Goal: Transaction & Acquisition: Purchase product/service

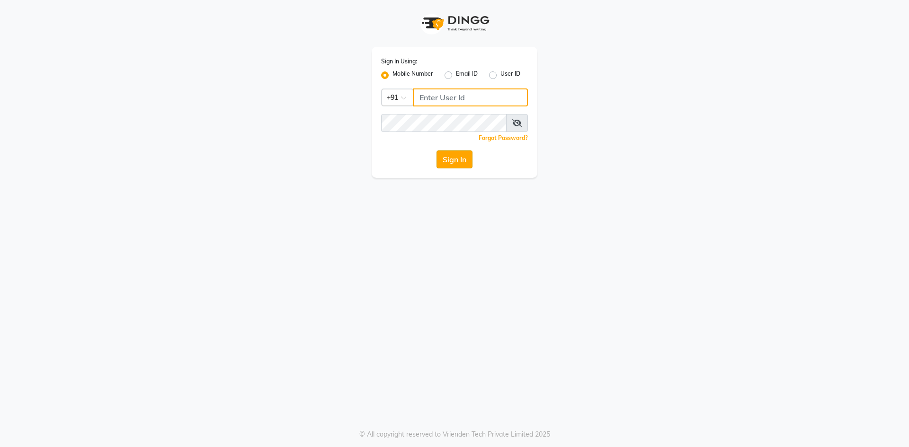
type input "8130308445"
click at [457, 154] on button "Sign In" at bounding box center [455, 160] width 36 height 18
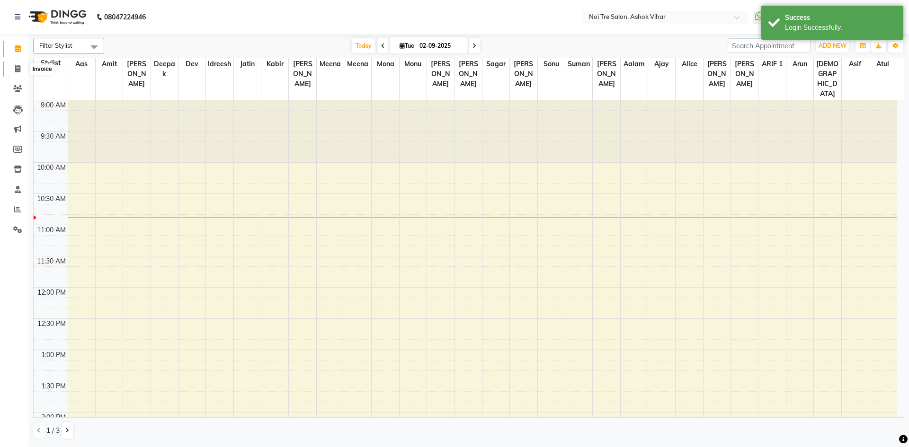
click at [15, 67] on icon at bounding box center [17, 68] width 5 height 7
select select "service"
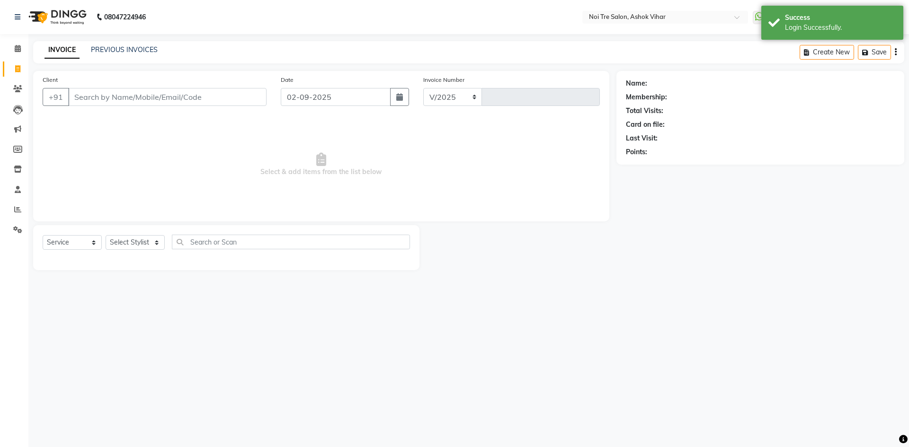
select select "4726"
type input "7675"
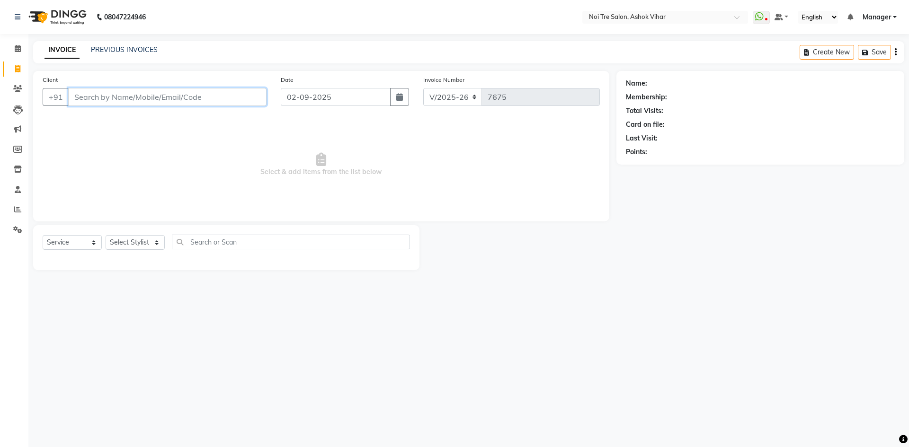
click at [174, 98] on input "Client" at bounding box center [167, 97] width 198 height 18
type input "9830180761"
click at [244, 98] on span "Add Client" at bounding box center [241, 96] width 37 height 9
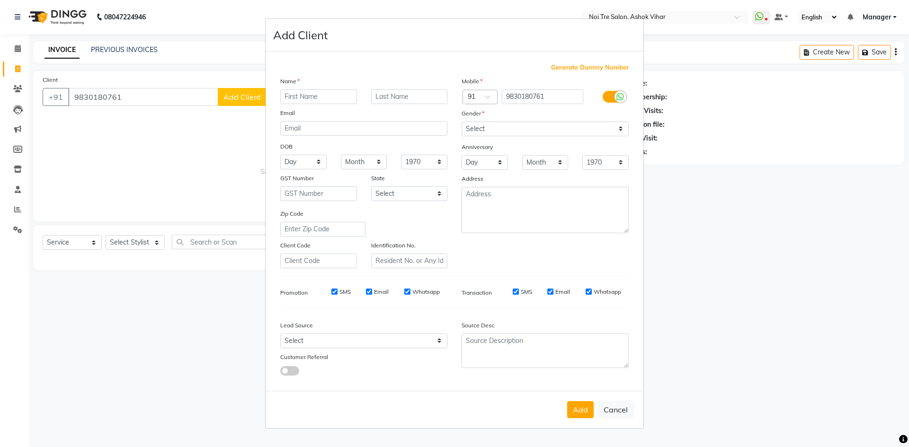
click at [291, 96] on input "text" at bounding box center [318, 96] width 77 height 15
click at [291, 96] on input "anuj" at bounding box center [318, 96] width 77 height 15
type input "Anuj"
click at [622, 128] on select "Select Male Female Other Prefer Not To Say" at bounding box center [545, 129] width 167 height 15
select select "male"
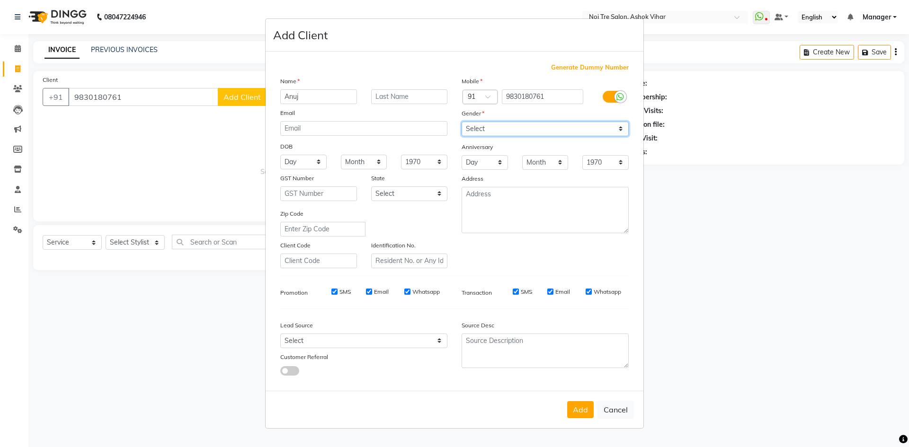
click at [462, 122] on select "Select Male Female Other Prefer Not To Say" at bounding box center [545, 129] width 167 height 15
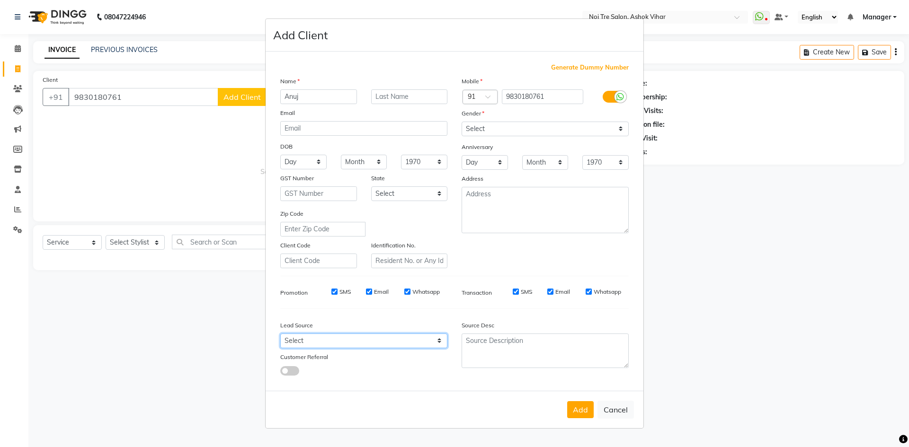
click at [437, 339] on select "Select Walk-in Referral Internet Friend Word of Mouth Advertisement Facebook Ju…" at bounding box center [363, 341] width 167 height 15
select select "31828"
click at [280, 334] on select "Select Walk-in Referral Internet Friend Word of Mouth Advertisement Facebook Ju…" at bounding box center [363, 341] width 167 height 15
click at [588, 411] on button "Add" at bounding box center [580, 409] width 27 height 17
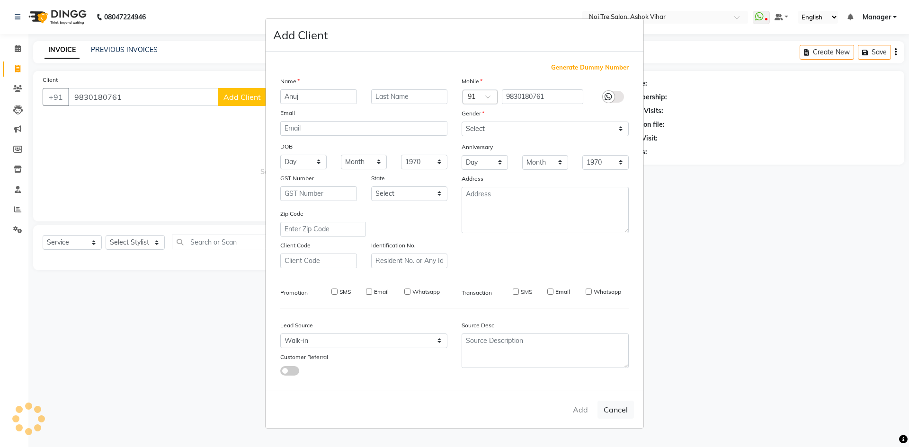
select select
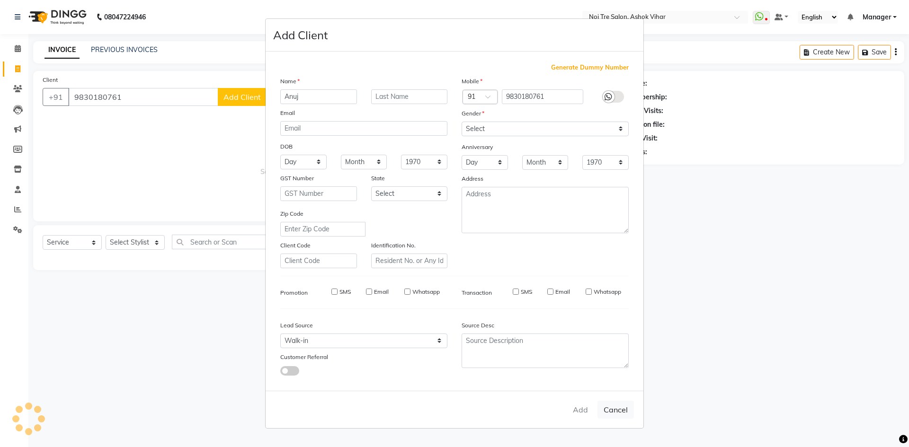
select select
checkbox input "false"
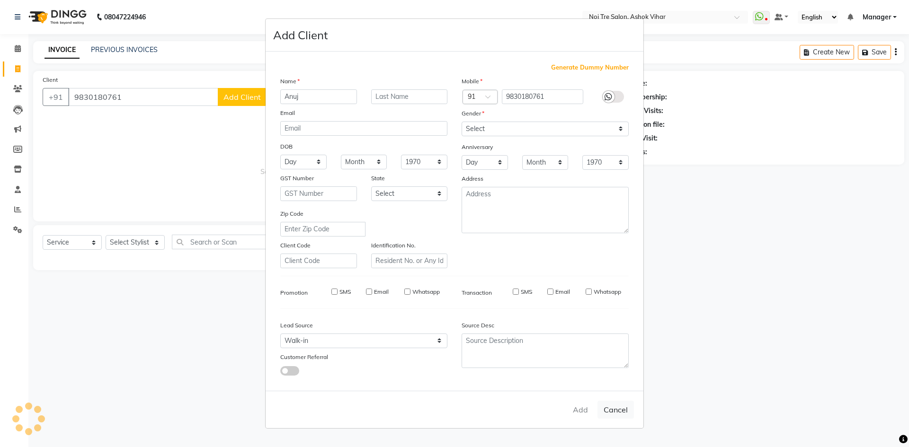
checkbox input "false"
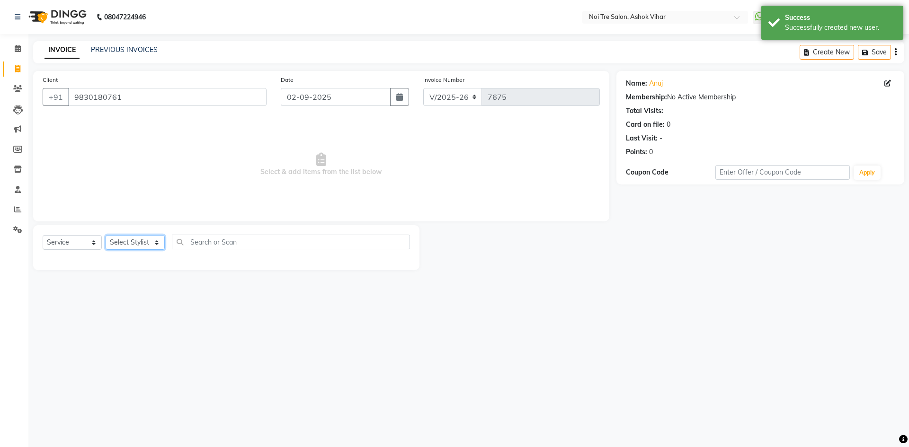
click at [156, 242] on select "Select Stylist [PERSON_NAME] Aas Admin [PERSON_NAME] [PERSON_NAME] [PERSON_NAME…" at bounding box center [135, 242] width 59 height 15
select select "62466"
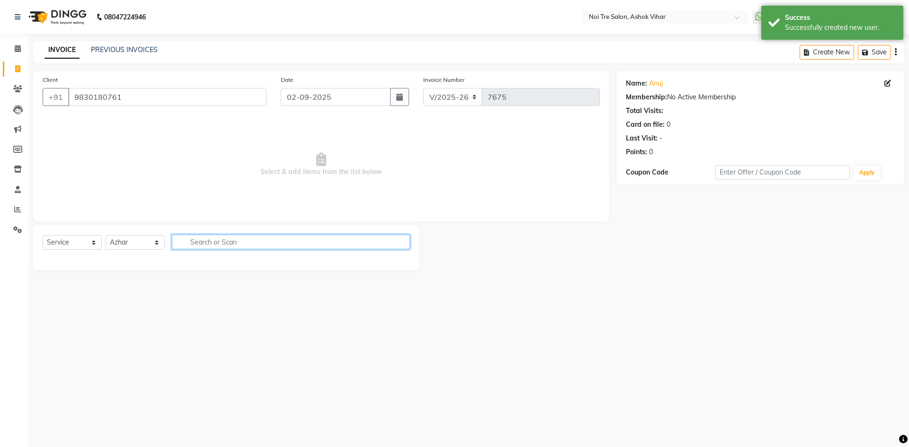
click at [201, 244] on input "text" at bounding box center [291, 242] width 238 height 15
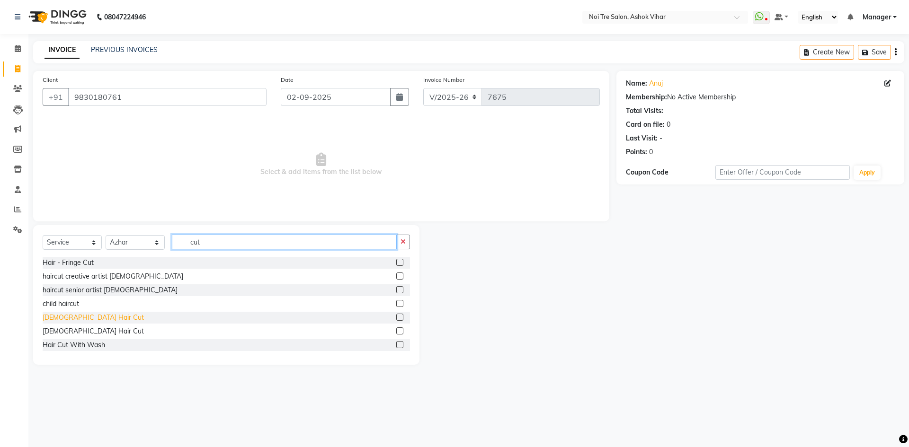
type input "cut"
click at [82, 321] on div "[DEMOGRAPHIC_DATA] Hair Cut" at bounding box center [93, 318] width 101 height 10
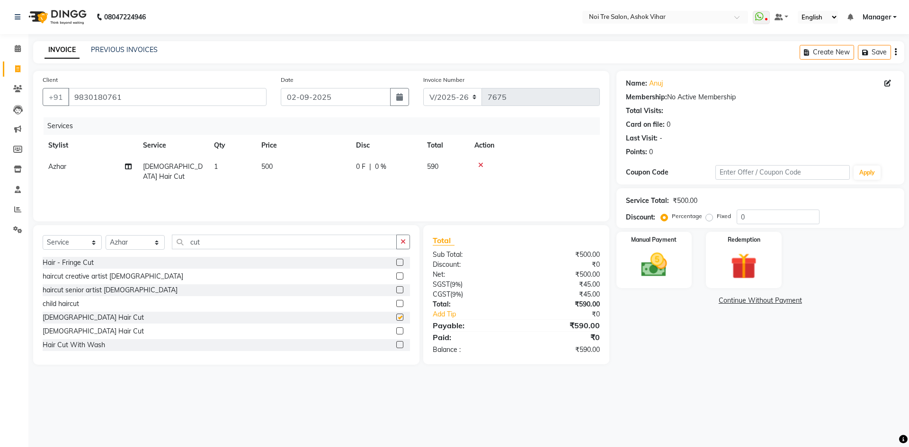
checkbox input "false"
click at [303, 176] on td "500" at bounding box center [303, 171] width 95 height 31
select select "62466"
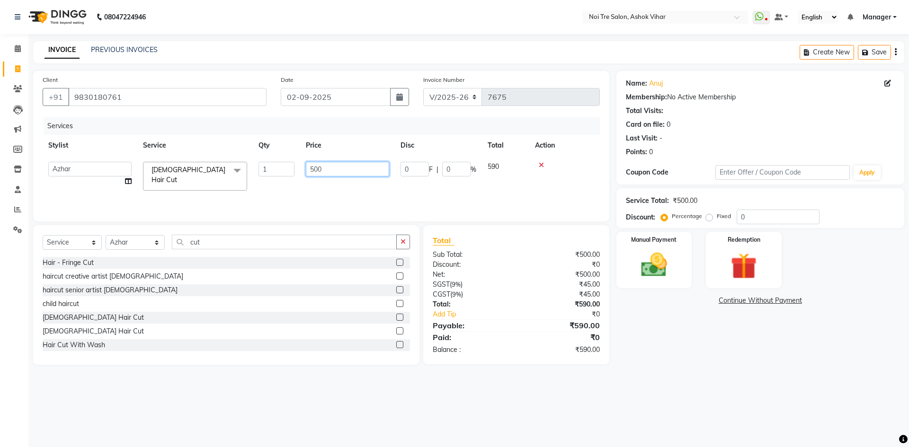
click at [325, 169] on input "500" at bounding box center [347, 169] width 83 height 15
type input "593"
click at [336, 188] on div "Services Stylist Service Qty Price Disc Total Action Aakash Aalam Aas Admin Aja…" at bounding box center [321, 164] width 557 height 95
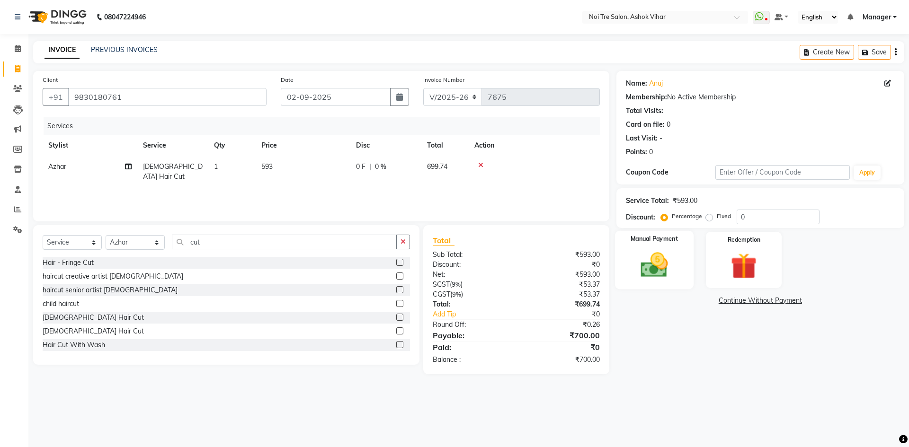
click at [672, 257] on img at bounding box center [654, 265] width 44 height 31
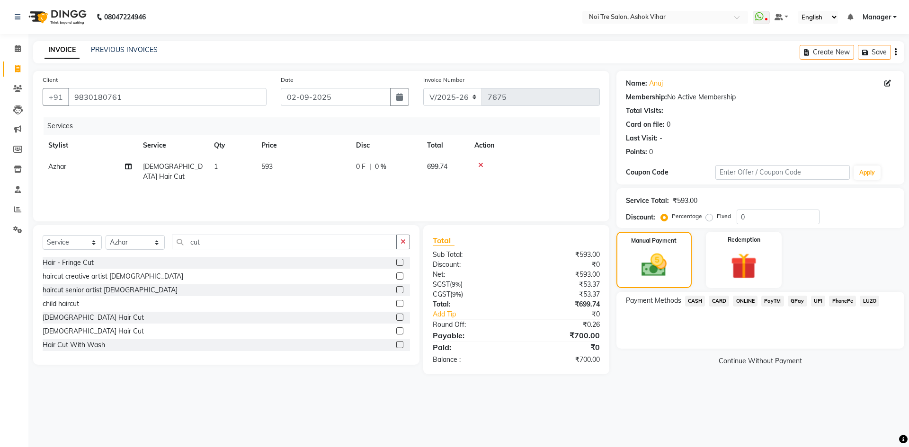
click at [695, 301] on span "CASH" at bounding box center [695, 301] width 20 height 11
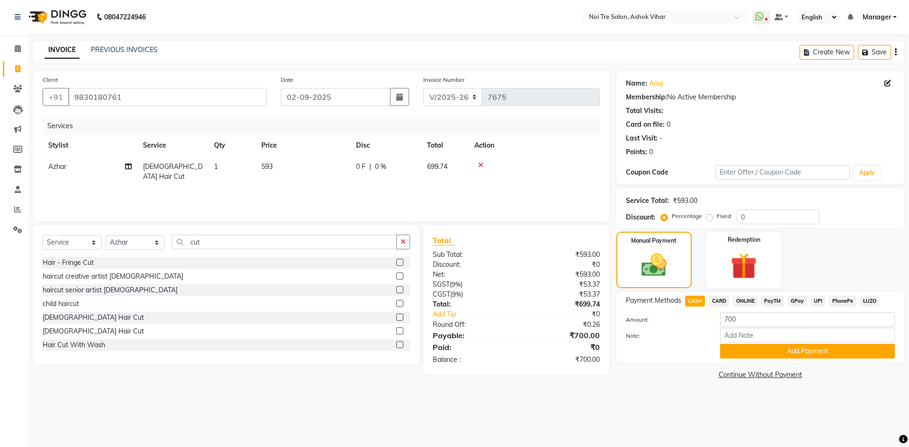
click at [735, 303] on span "ONLINE" at bounding box center [745, 301] width 25 height 11
click at [762, 350] on button "Add Payment" at bounding box center [807, 351] width 175 height 15
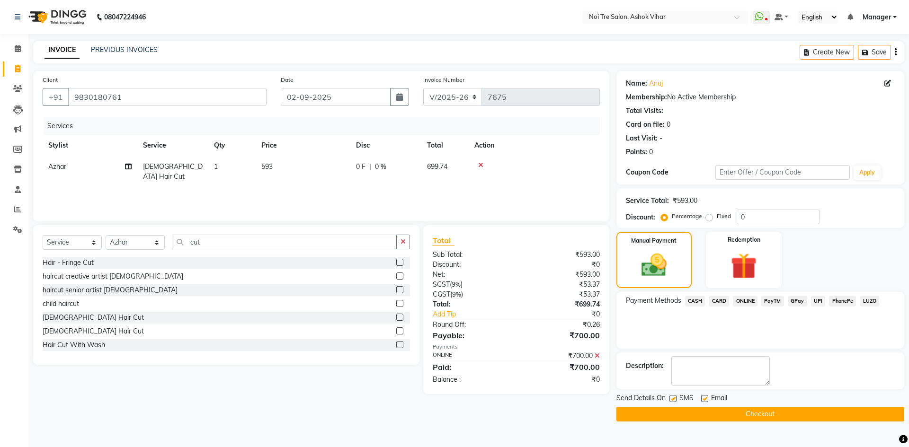
click at [758, 413] on button "Checkout" at bounding box center [760, 414] width 288 height 15
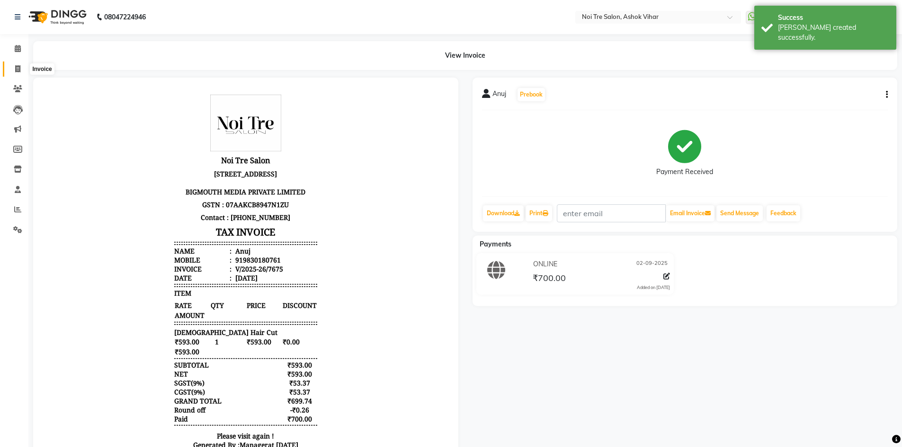
click at [18, 66] on icon at bounding box center [17, 68] width 5 height 7
select select "service"
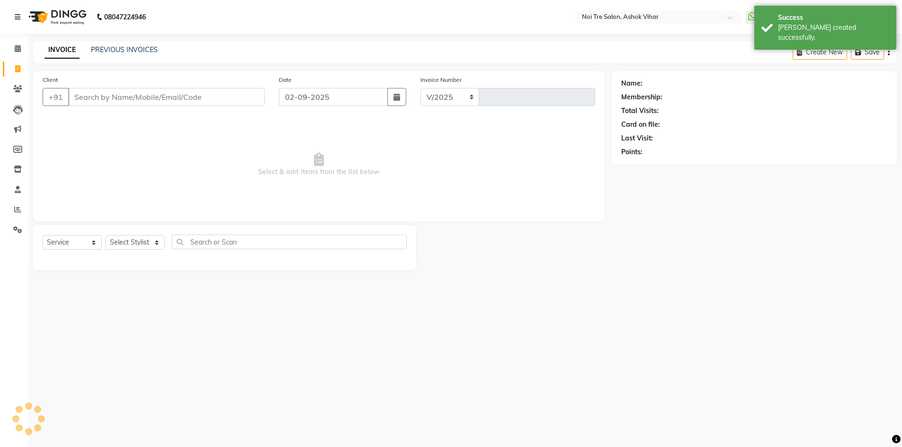
select select "4726"
type input "7676"
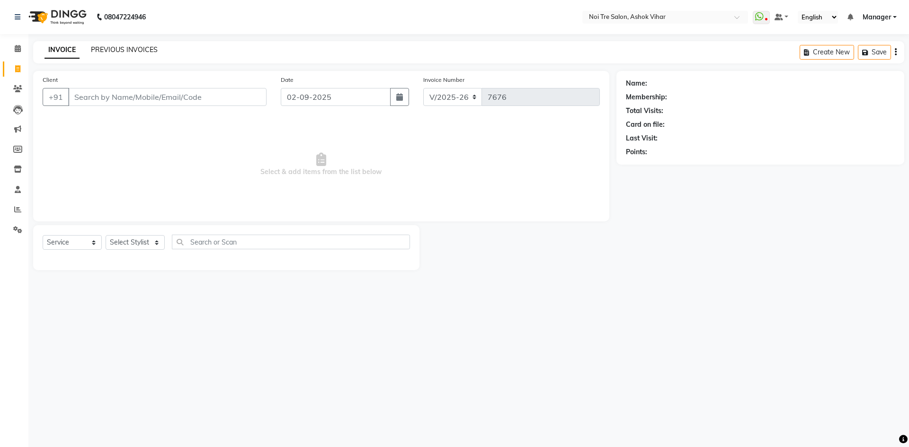
click at [115, 47] on link "PREVIOUS INVOICES" at bounding box center [124, 49] width 67 height 9
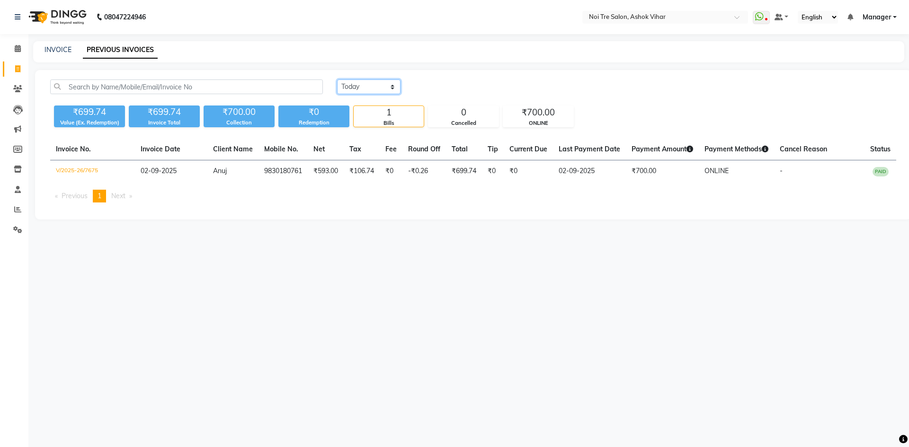
click at [354, 87] on select "Today Yesterday Custom Range" at bounding box center [368, 87] width 63 height 15
select select "yesterday"
click at [337, 80] on select "Today Yesterday Custom Range" at bounding box center [368, 87] width 63 height 15
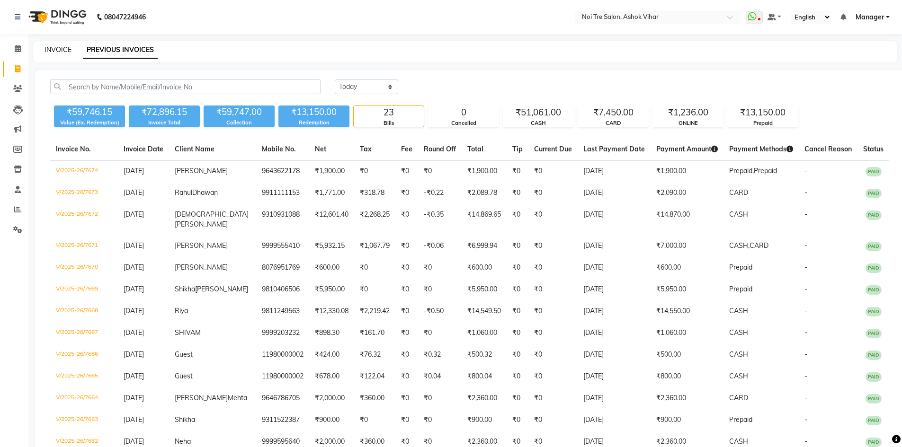
click at [50, 51] on link "INVOICE" at bounding box center [58, 49] width 27 height 9
select select "service"
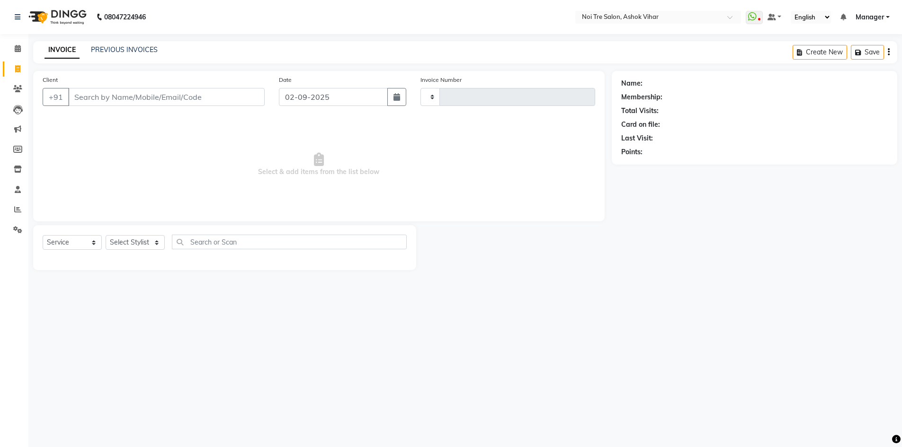
type input "7676"
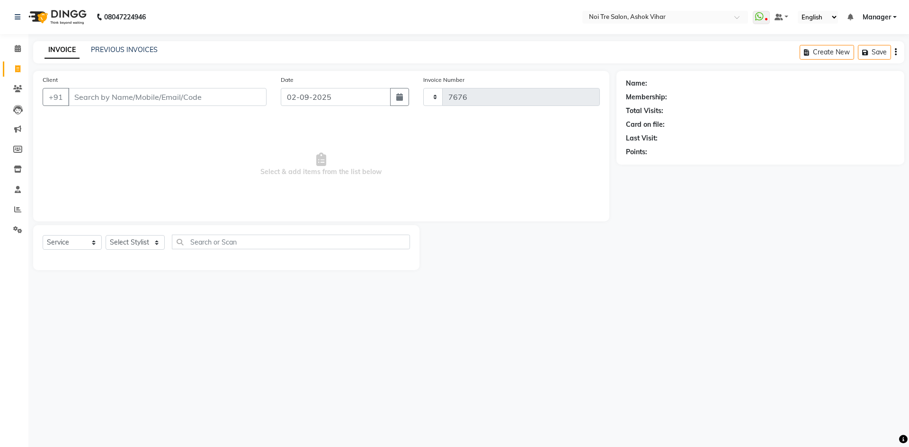
select select "4726"
click at [190, 97] on input "Client" at bounding box center [167, 97] width 198 height 18
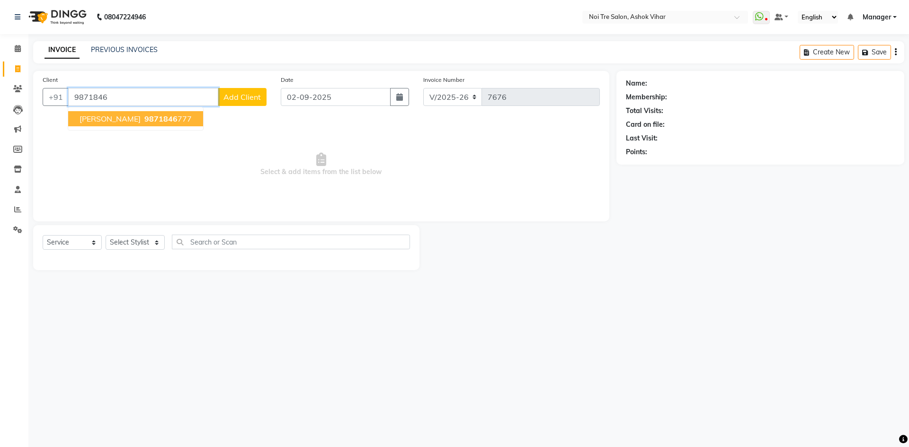
click at [146, 121] on span "9871846" at bounding box center [160, 118] width 33 height 9
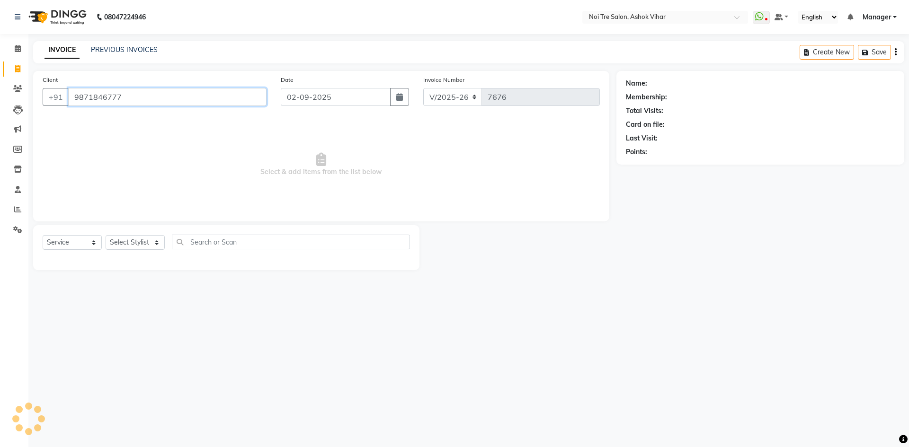
type input "9871846777"
click at [665, 85] on link "Sandhaya" at bounding box center [675, 84] width 53 height 10
click at [16, 66] on icon at bounding box center [17, 68] width 5 height 7
select select "service"
type input "7676"
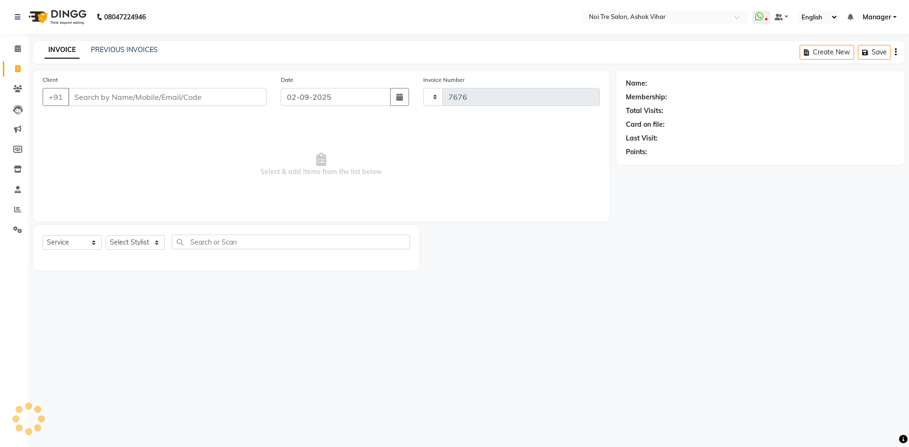
select select "4726"
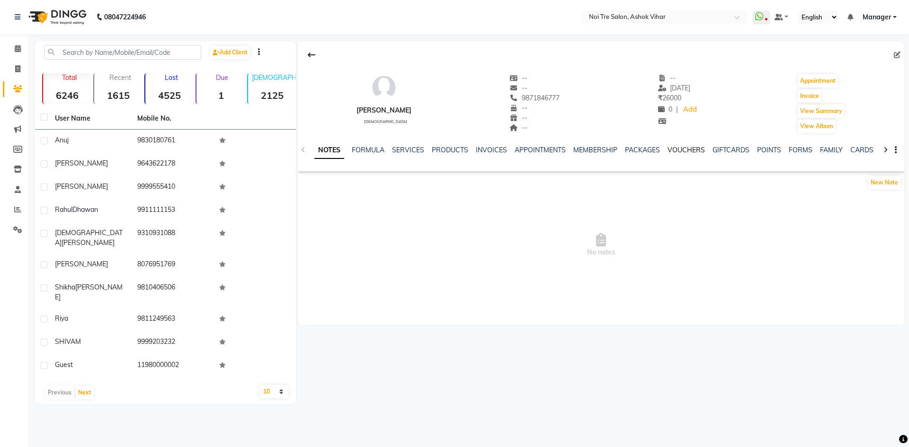
click at [684, 150] on link "VOUCHERS" at bounding box center [686, 150] width 37 height 9
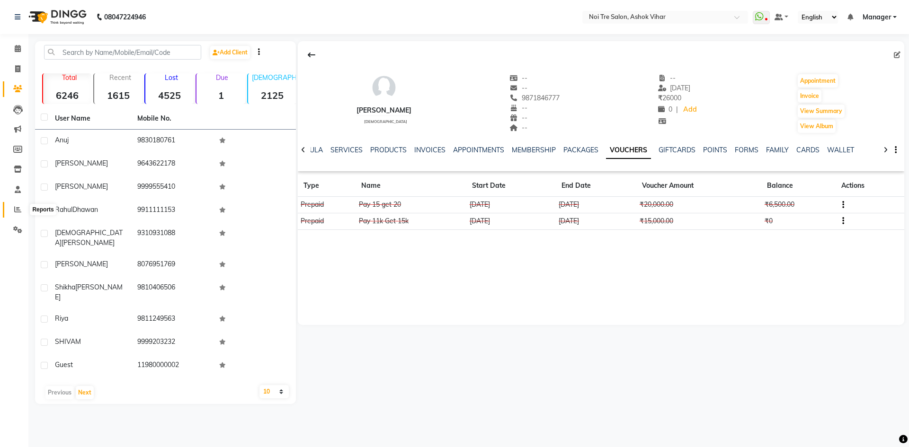
click at [14, 211] on span at bounding box center [17, 210] width 17 height 11
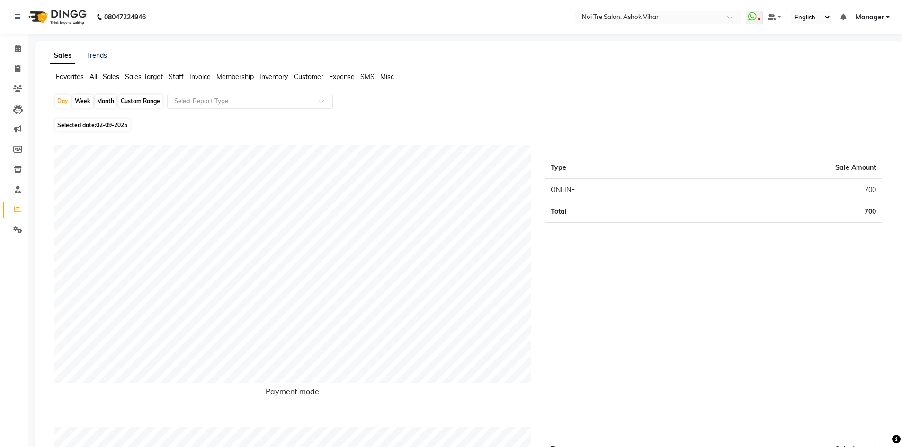
click at [181, 74] on span "Staff" at bounding box center [176, 76] width 15 height 9
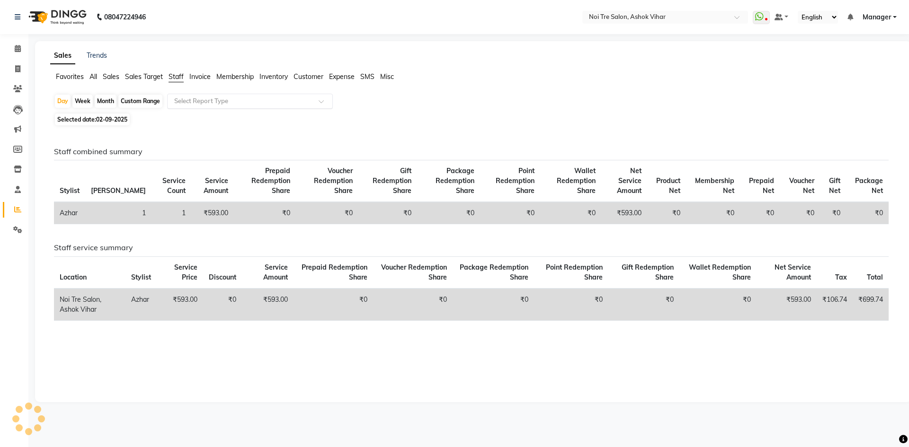
click at [321, 107] on span at bounding box center [325, 103] width 12 height 9
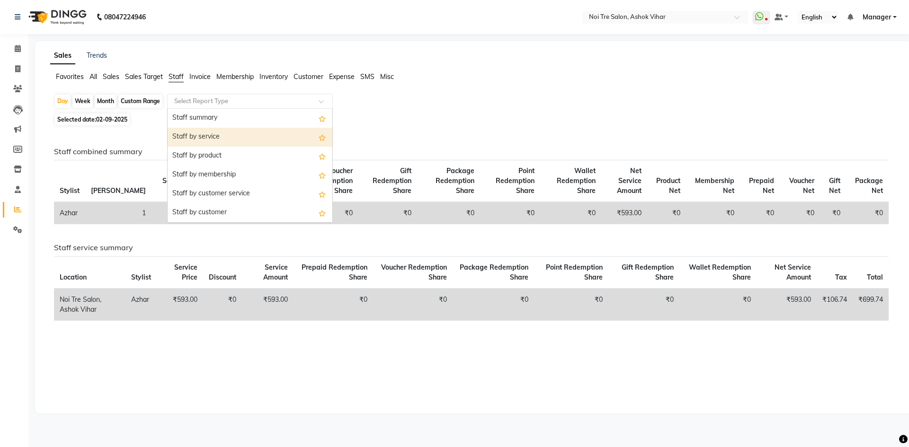
click at [202, 137] on div "Staff by service" at bounding box center [250, 137] width 165 height 19
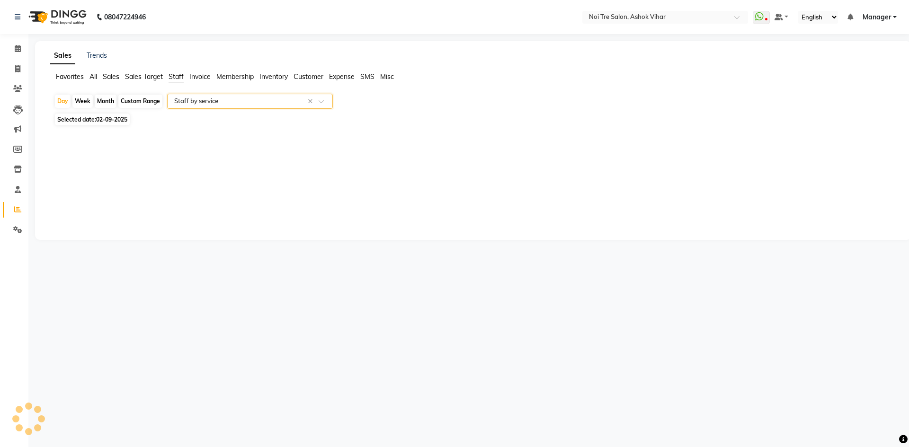
select select "csv"
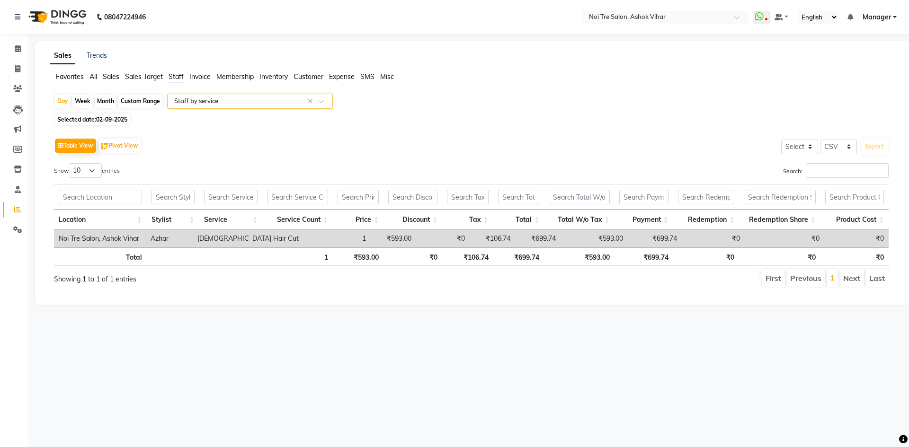
click at [109, 117] on span "02-09-2025" at bounding box center [111, 119] width 31 height 7
select select "9"
select select "2025"
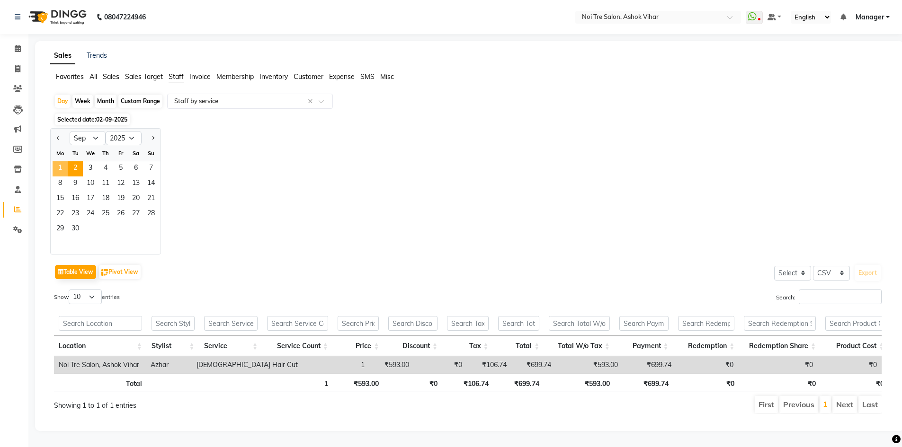
click at [58, 166] on span "1" at bounding box center [60, 168] width 15 height 15
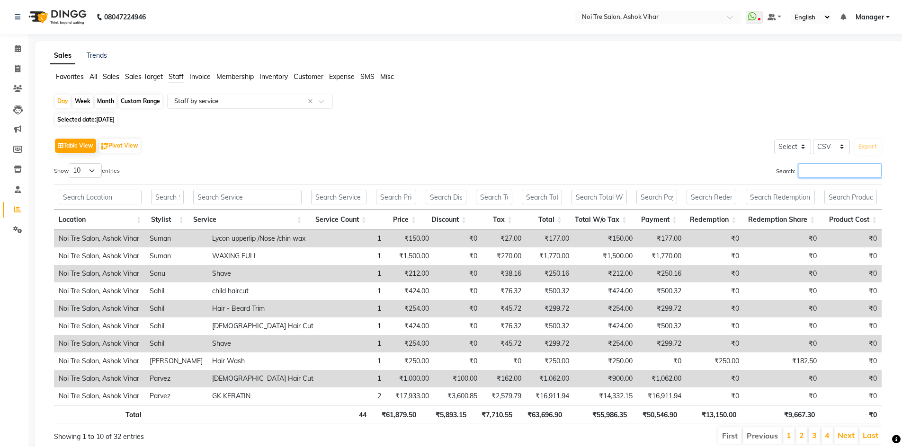
click at [817, 169] on input "Search:" at bounding box center [840, 170] width 83 height 15
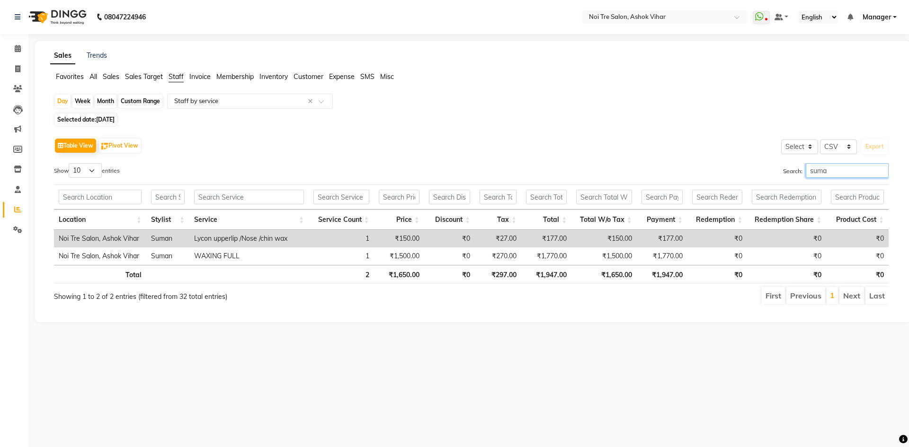
type input "suma"
click at [115, 121] on span "[DATE]" at bounding box center [105, 119] width 18 height 7
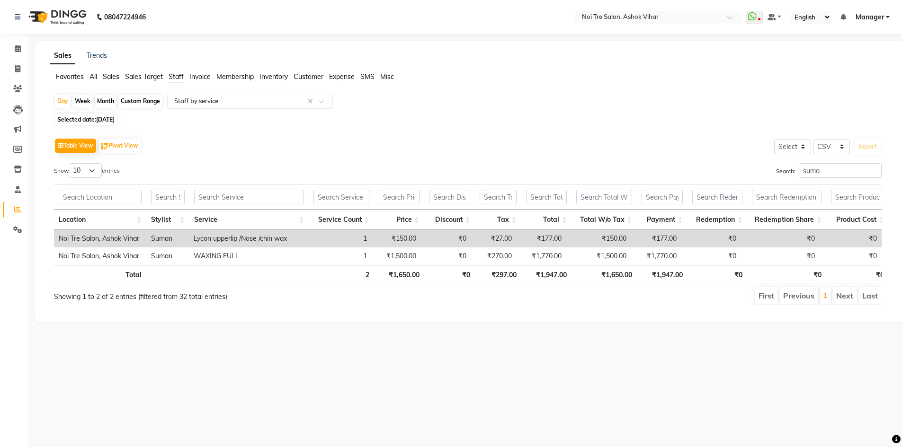
select select "9"
select select "2025"
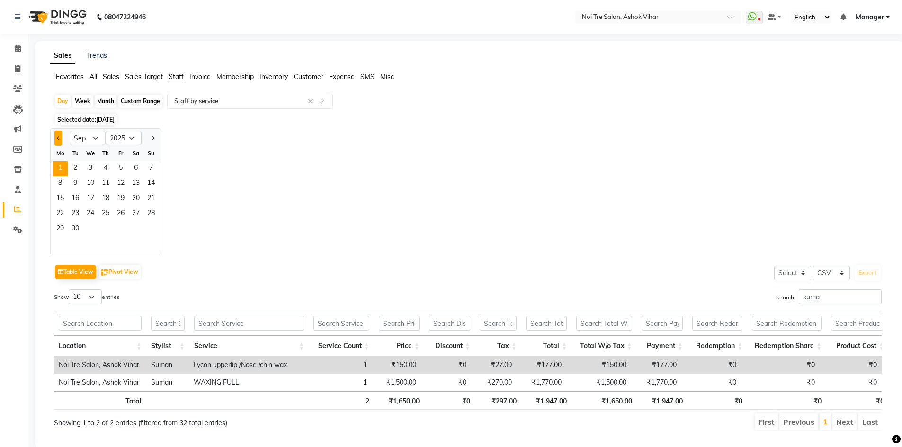
click at [57, 136] on button "Previous month" at bounding box center [58, 138] width 8 height 15
select select "8"
click at [148, 228] on span "31" at bounding box center [150, 229] width 15 height 15
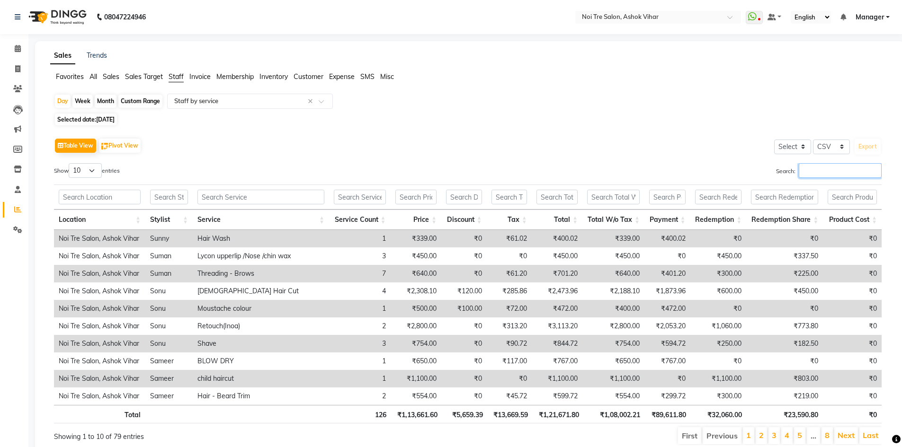
click at [816, 169] on input "Search:" at bounding box center [840, 170] width 83 height 15
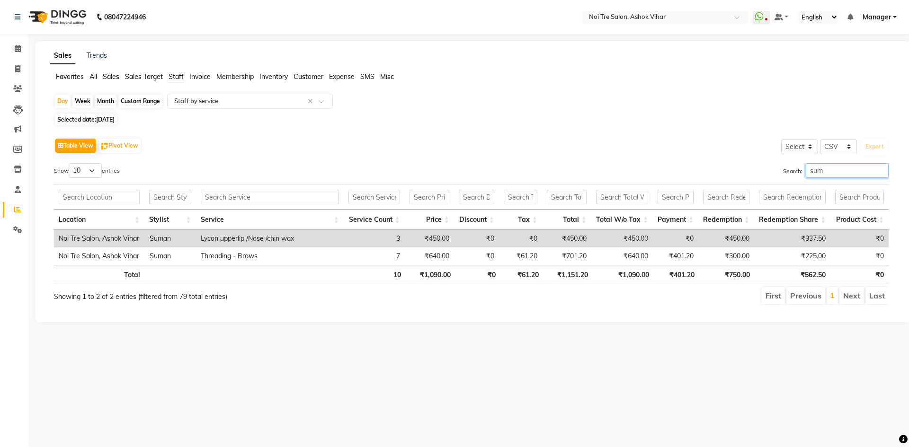
type input "sum"
click at [115, 117] on span "31-08-2025" at bounding box center [105, 119] width 18 height 7
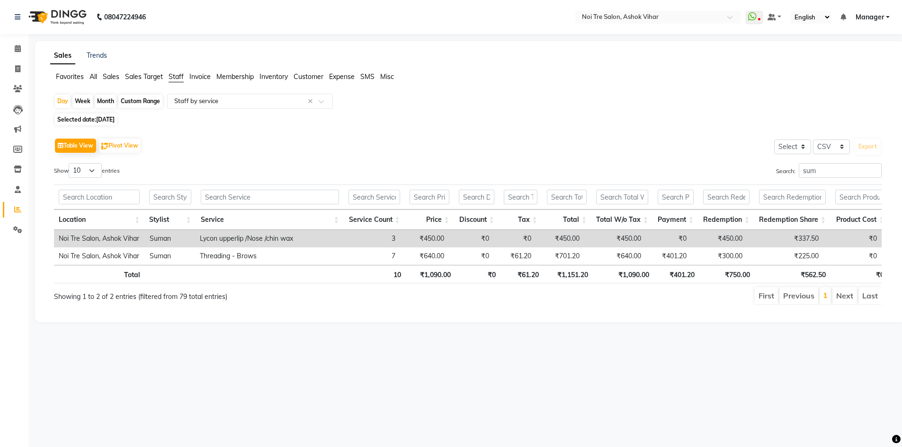
select select "8"
select select "2025"
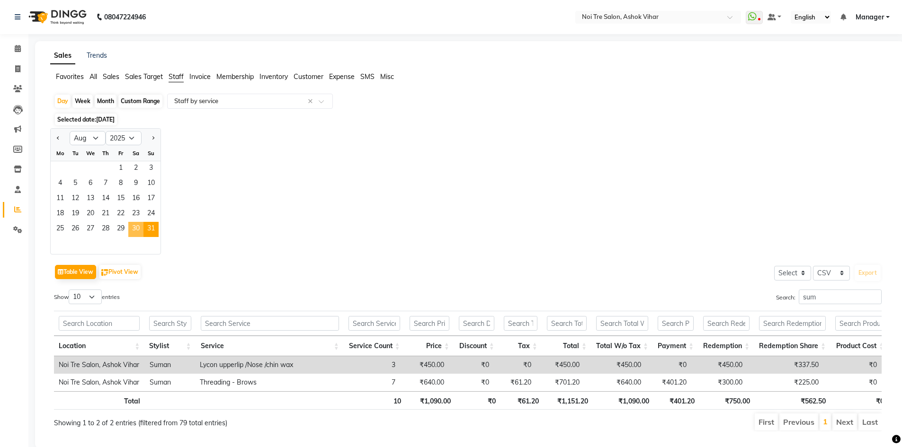
click at [138, 230] on span "30" at bounding box center [135, 229] width 15 height 15
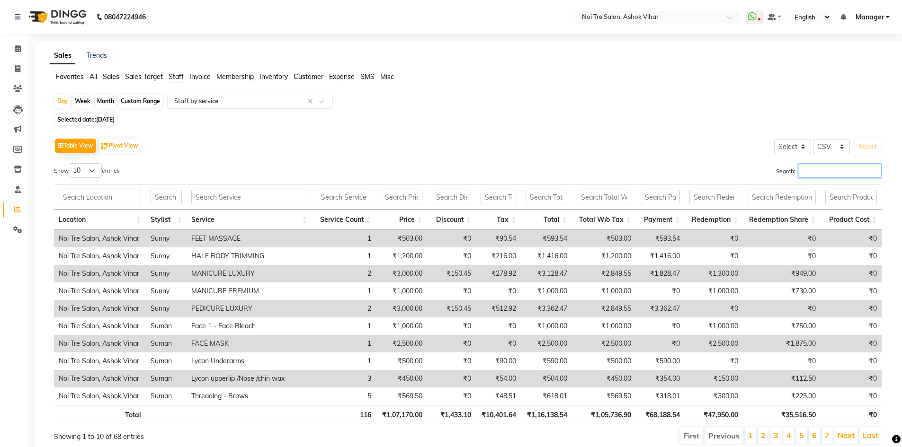
click at [828, 169] on input "Search:" at bounding box center [840, 170] width 83 height 15
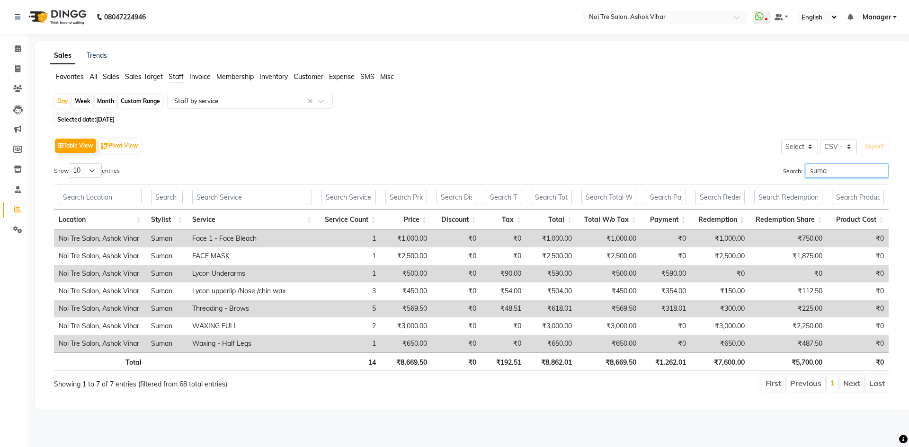
type input "suma"
click at [105, 118] on span "30-08-2025" at bounding box center [105, 119] width 18 height 7
select select "8"
select select "2025"
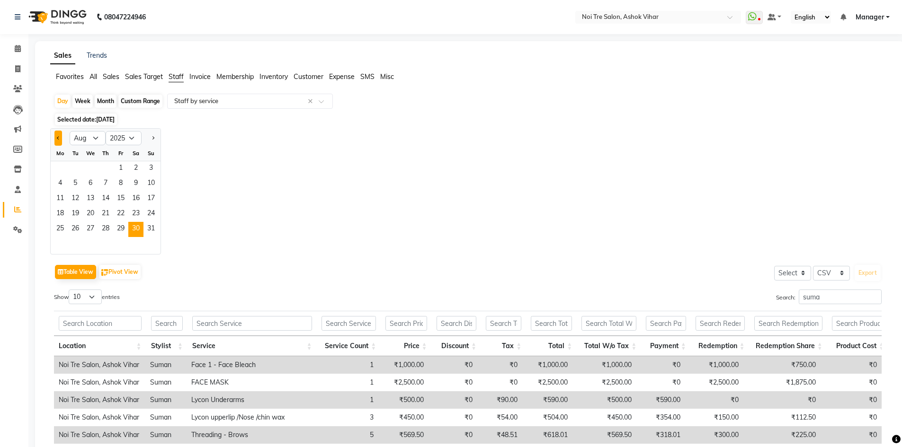
click at [58, 139] on span "Previous month" at bounding box center [58, 137] width 3 height 3
click at [155, 136] on button "Next month" at bounding box center [153, 138] width 8 height 15
select select "8"
click at [121, 164] on span "1" at bounding box center [120, 168] width 15 height 15
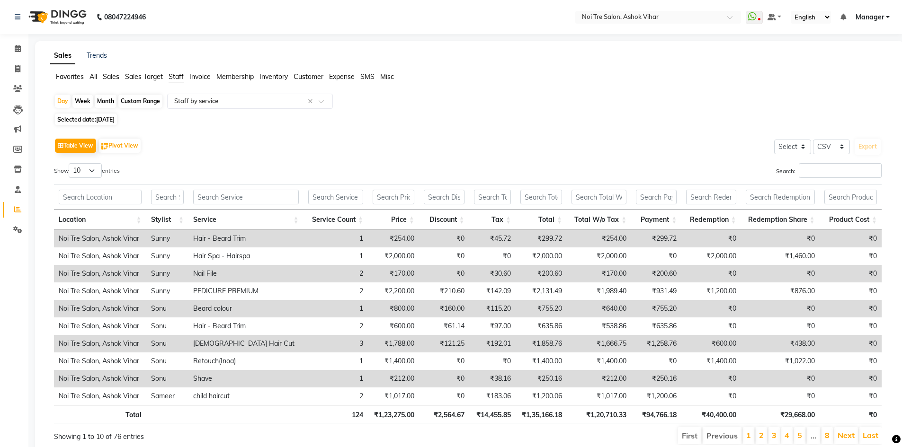
click at [110, 98] on div "Month" at bounding box center [106, 101] width 22 height 13
select select "8"
select select "2025"
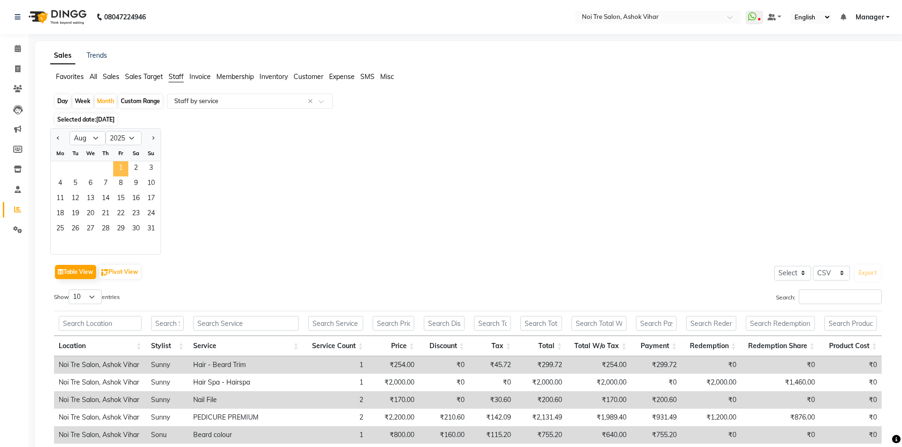
click at [122, 169] on span "1" at bounding box center [120, 168] width 15 height 15
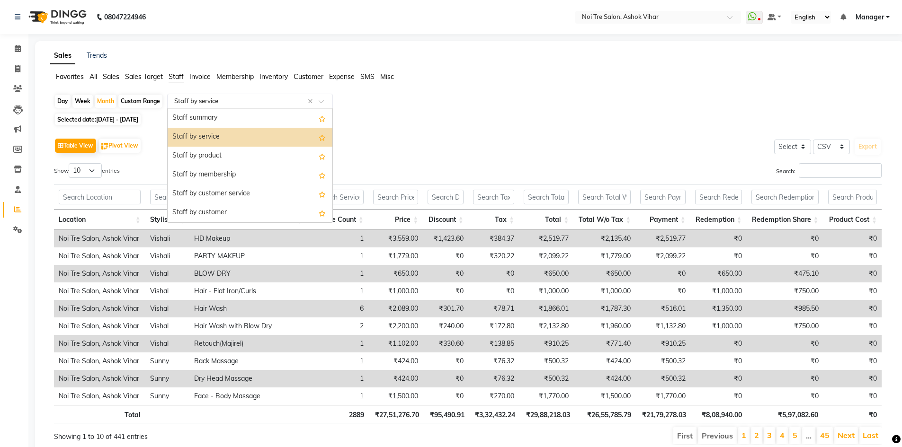
click at [319, 101] on span at bounding box center [325, 103] width 12 height 9
click at [190, 119] on div "Staff summary" at bounding box center [250, 118] width 165 height 19
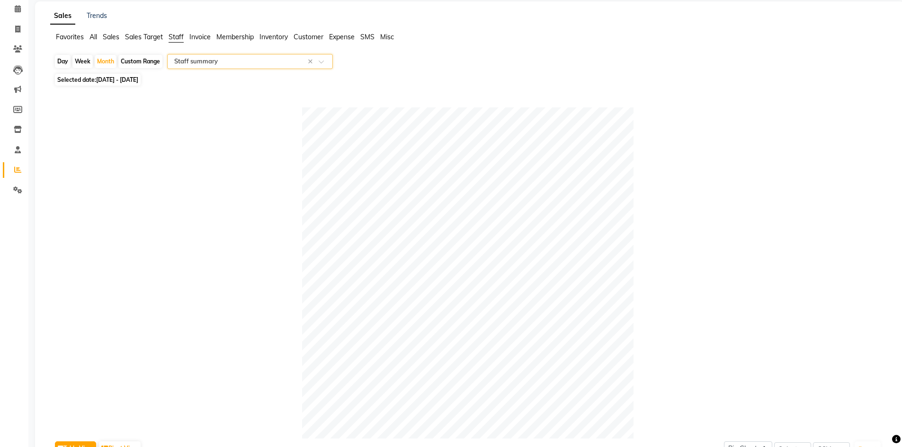
scroll to position [142, 0]
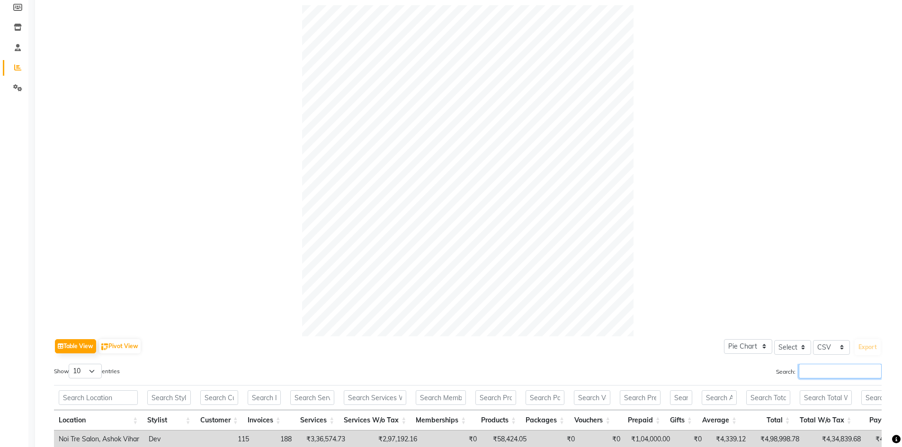
click at [813, 370] on input "Search:" at bounding box center [840, 371] width 83 height 15
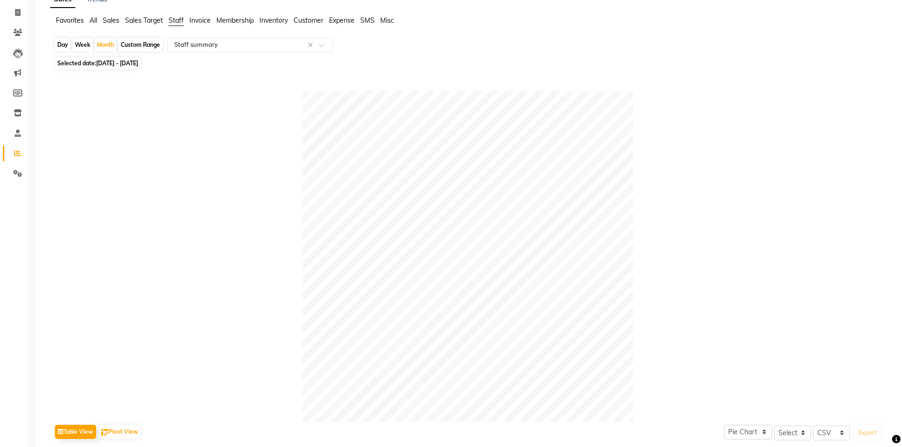
scroll to position [0, 0]
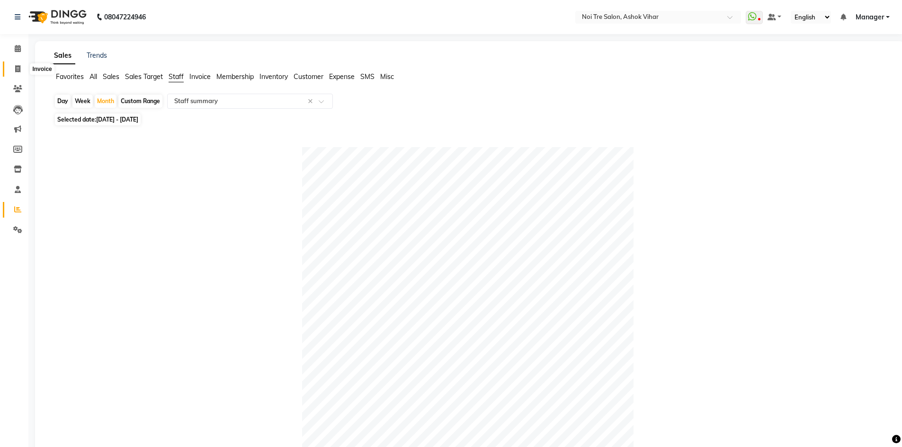
type input "sum"
click at [15, 69] on icon at bounding box center [17, 68] width 5 height 7
select select "service"
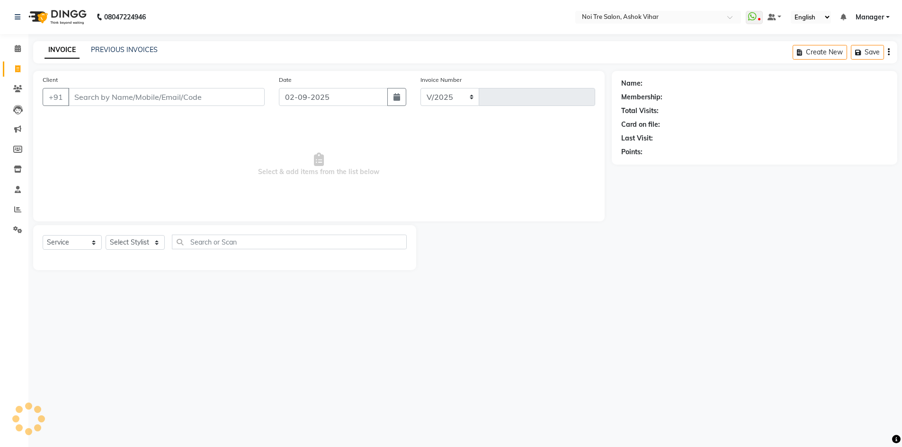
select select "4726"
type input "7676"
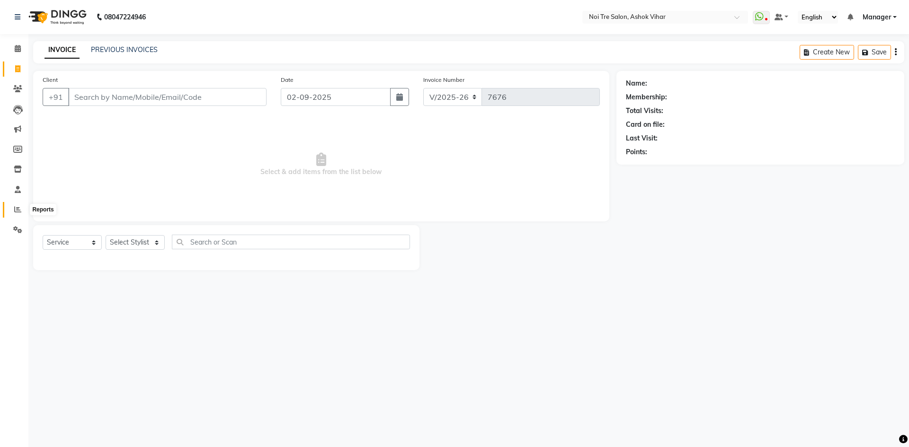
click at [18, 207] on icon at bounding box center [17, 209] width 7 height 7
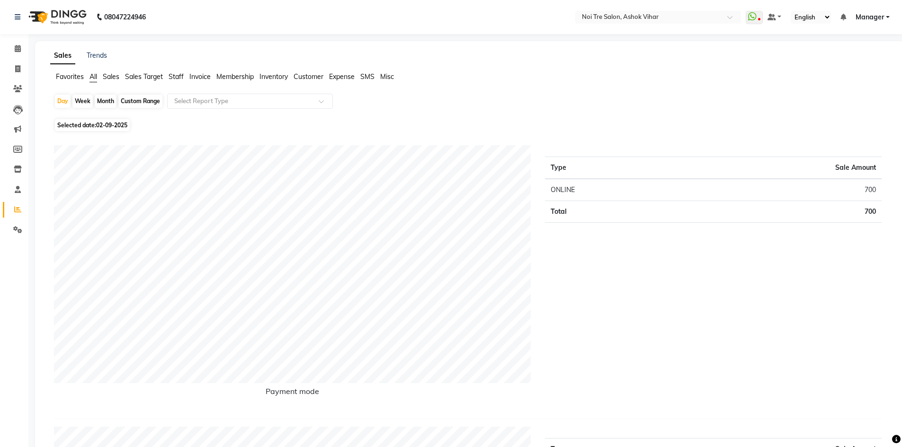
click at [119, 125] on span "02-09-2025" at bounding box center [111, 125] width 31 height 7
select select "9"
select select "2025"
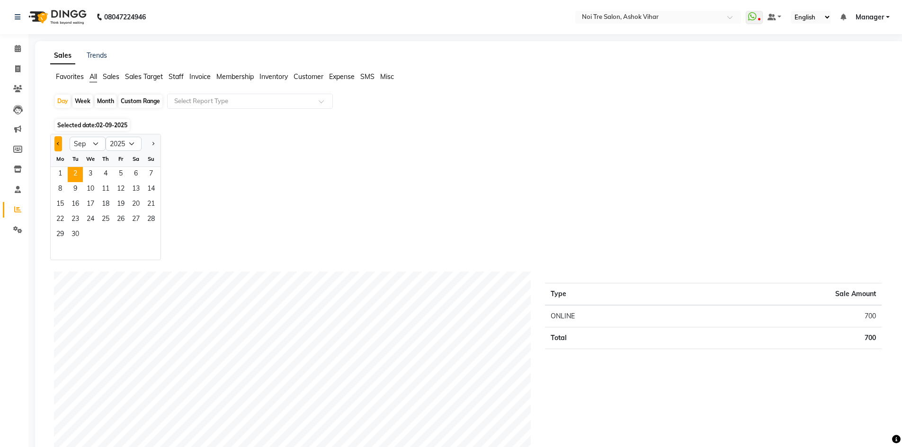
click at [59, 145] on span "Previous month" at bounding box center [58, 143] width 3 height 3
select select "8"
click at [151, 232] on span "31" at bounding box center [150, 235] width 15 height 15
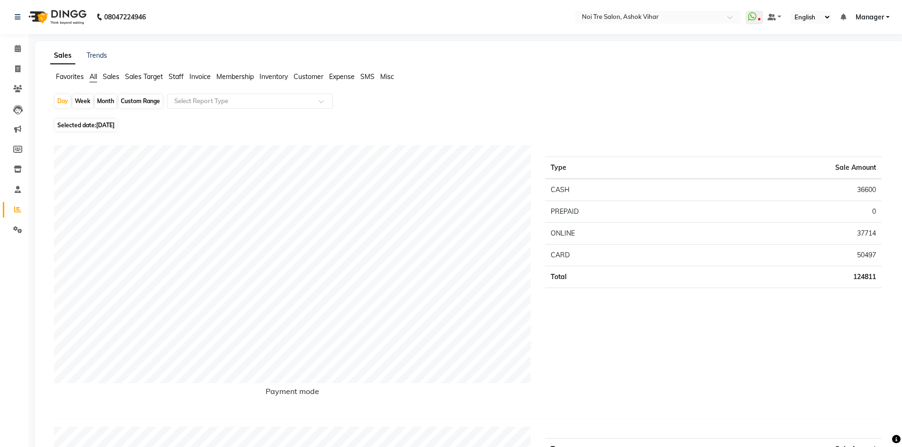
click at [178, 76] on span "Staff" at bounding box center [176, 76] width 15 height 9
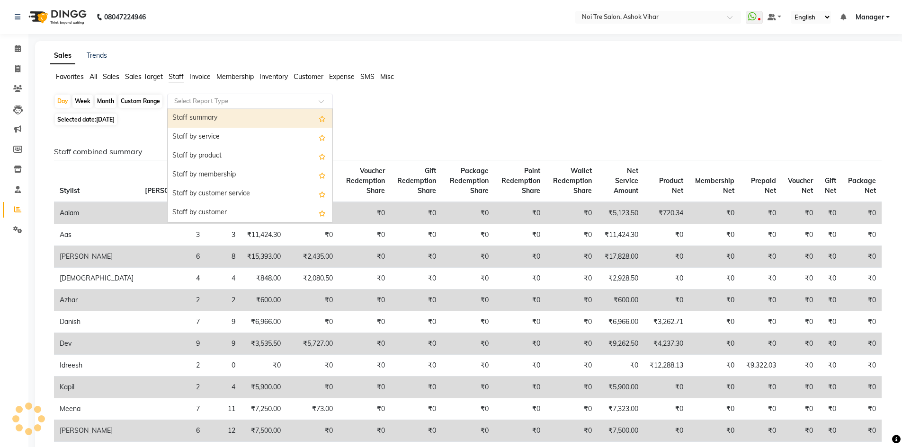
click at [201, 98] on input "text" at bounding box center [240, 101] width 136 height 9
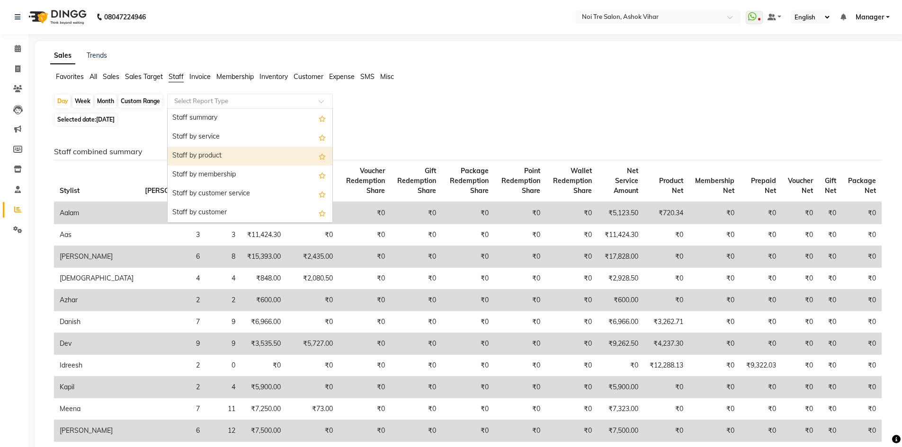
click at [199, 156] on div "Staff by product" at bounding box center [250, 156] width 165 height 19
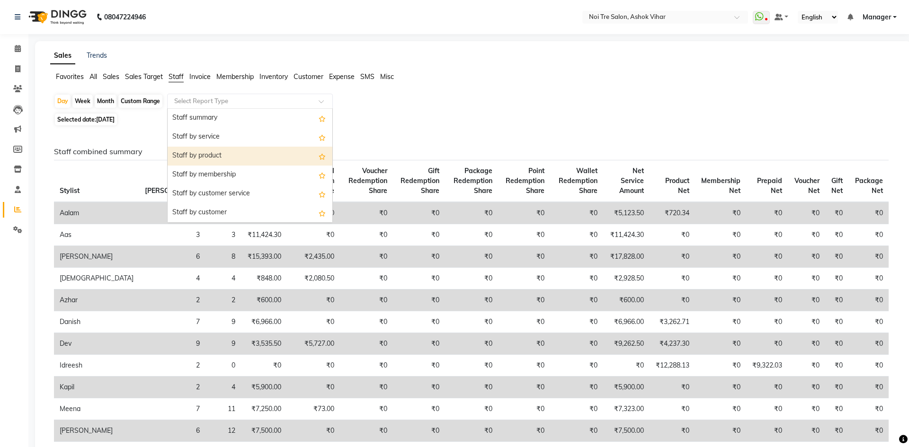
select select "csv"
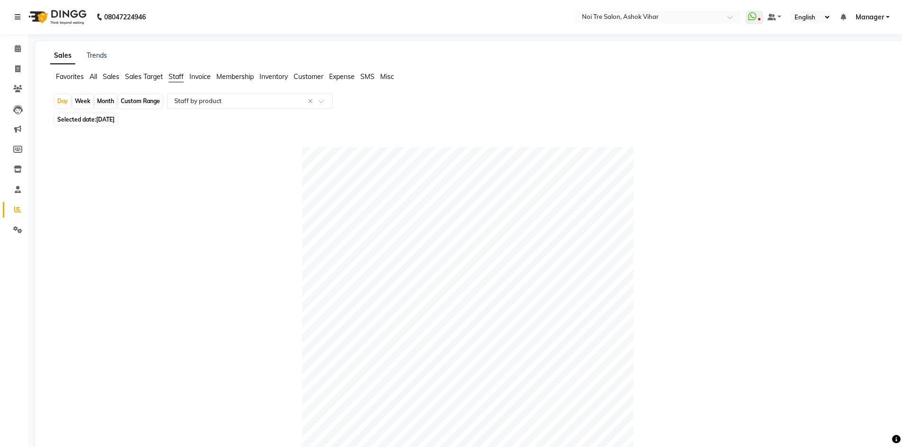
click at [115, 121] on span "31-08-2025" at bounding box center [105, 119] width 18 height 7
select select "8"
select select "2025"
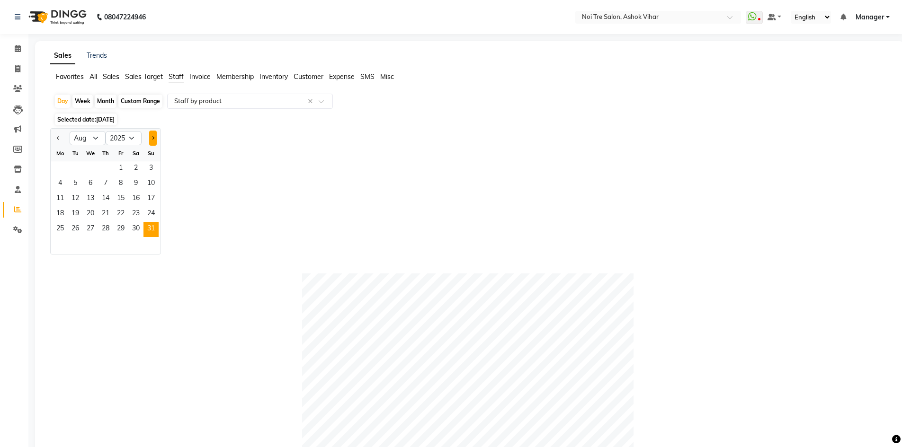
click at [154, 134] on button "Next month" at bounding box center [153, 138] width 8 height 15
select select "9"
click at [62, 168] on span "1" at bounding box center [60, 168] width 15 height 15
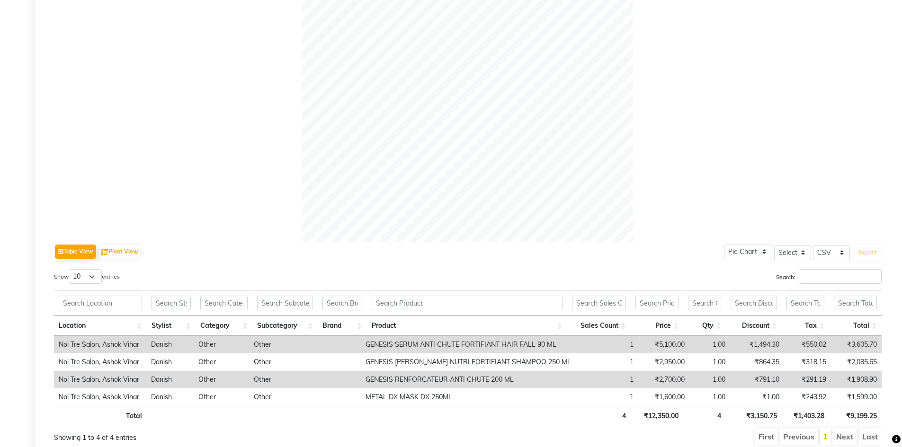
scroll to position [274, 0]
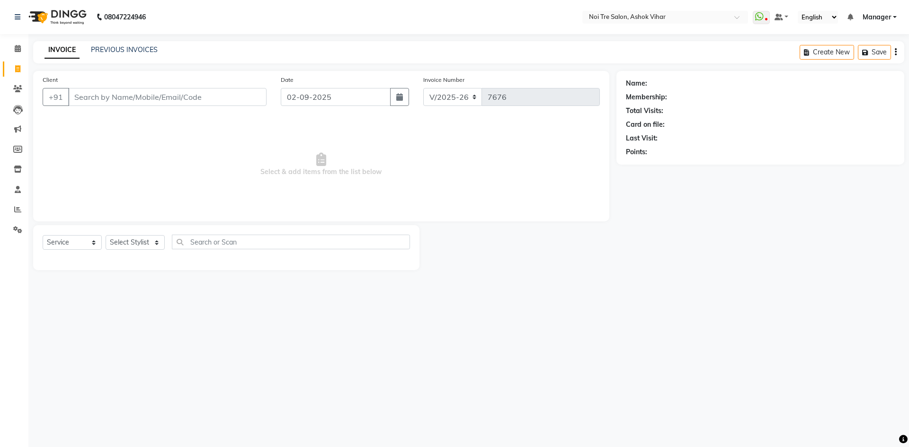
select select "4726"
select select "service"
click at [169, 87] on div "Client +91" at bounding box center [155, 94] width 238 height 39
click at [176, 98] on input "Client" at bounding box center [167, 97] width 198 height 18
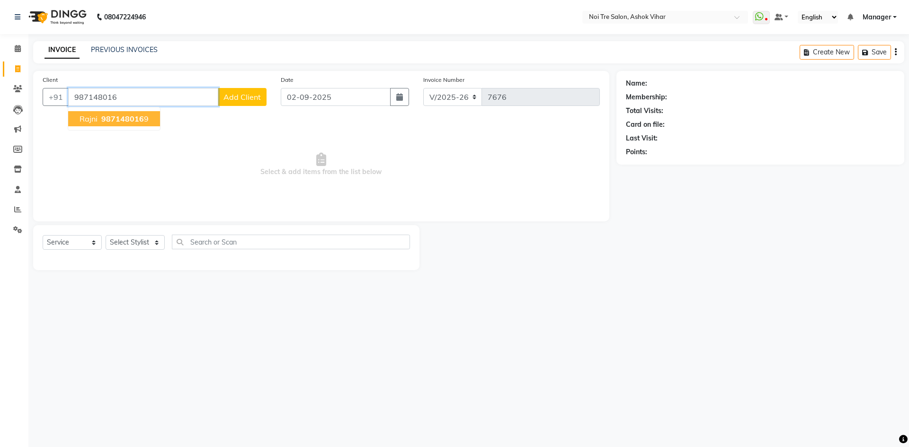
click at [143, 118] on ngb-highlight "987148016 9" at bounding box center [123, 118] width 49 height 9
type input "9871480169"
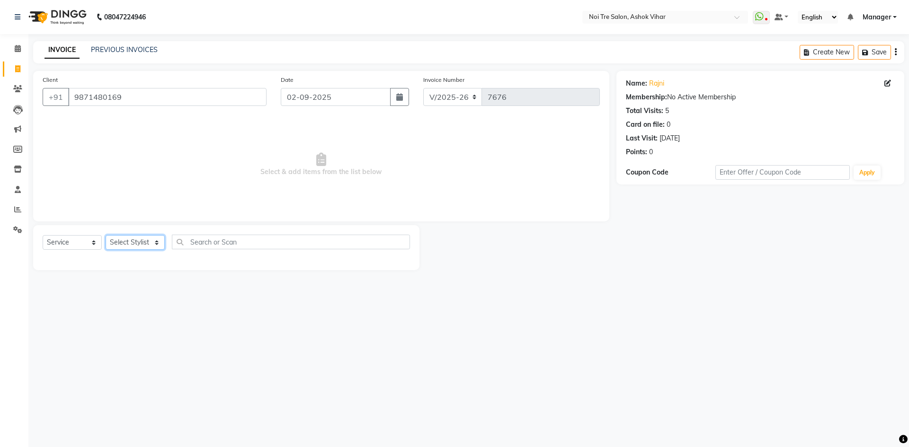
click at [159, 242] on select "Select Stylist [PERSON_NAME] Aas Admin [PERSON_NAME] [PERSON_NAME] [PERSON_NAME…" at bounding box center [135, 242] width 59 height 15
click at [160, 244] on select "Select Stylist [PERSON_NAME] Aas Admin [PERSON_NAME] [PERSON_NAME] [PERSON_NAME…" at bounding box center [135, 242] width 59 height 15
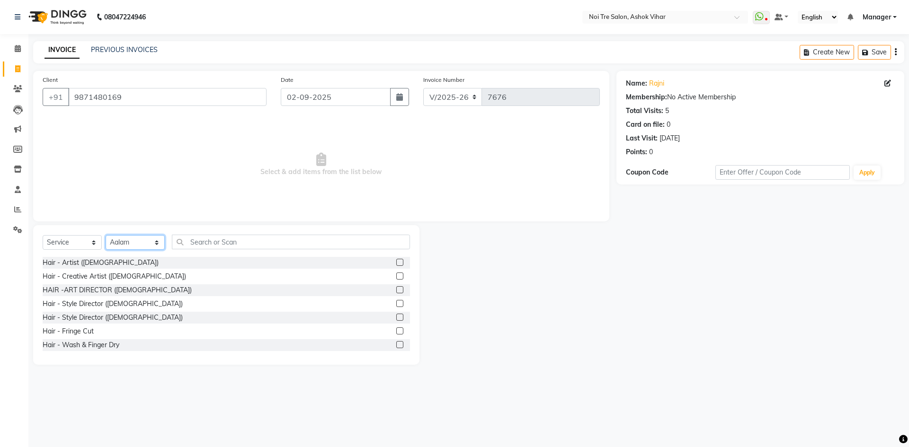
select select "28257"
click at [202, 242] on input "text" at bounding box center [291, 242] width 238 height 15
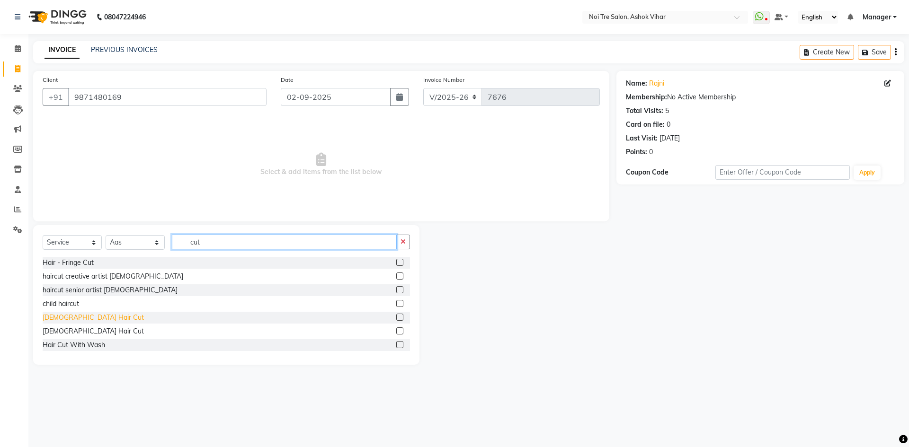
type input "cut"
click at [80, 317] on div "[DEMOGRAPHIC_DATA] Hair Cut" at bounding box center [93, 318] width 101 height 10
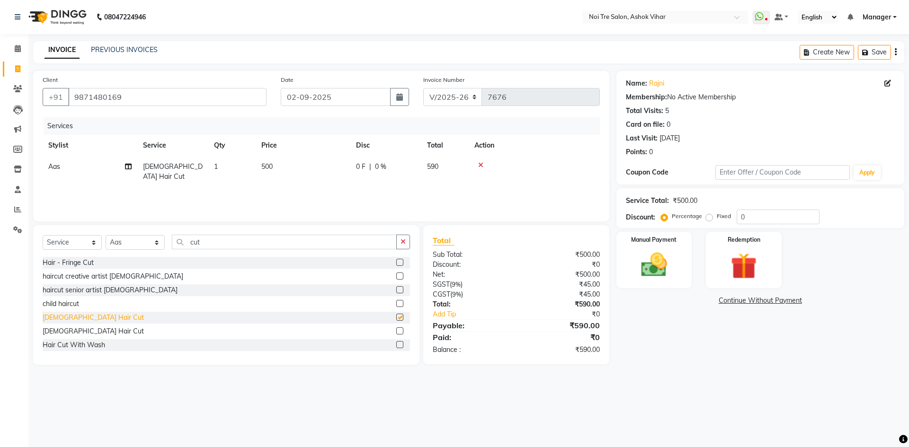
checkbox input "false"
click at [82, 332] on div "[DEMOGRAPHIC_DATA] Hair Cut" at bounding box center [93, 332] width 101 height 10
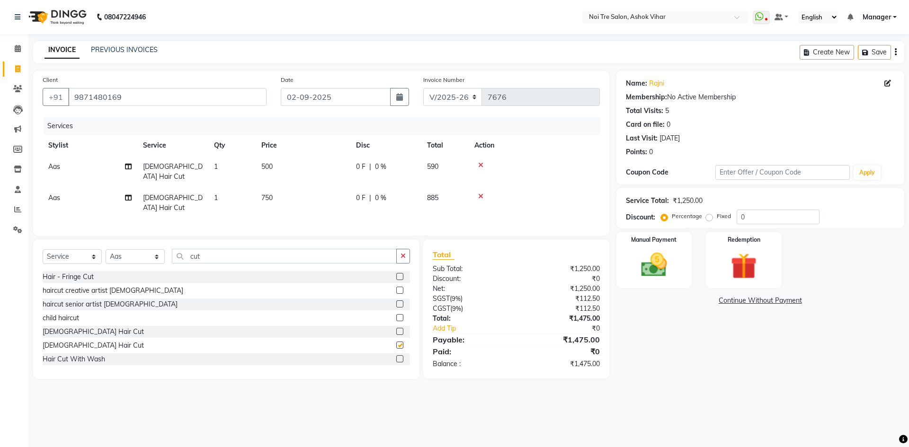
checkbox input "false"
click at [481, 163] on icon at bounding box center [480, 165] width 5 height 7
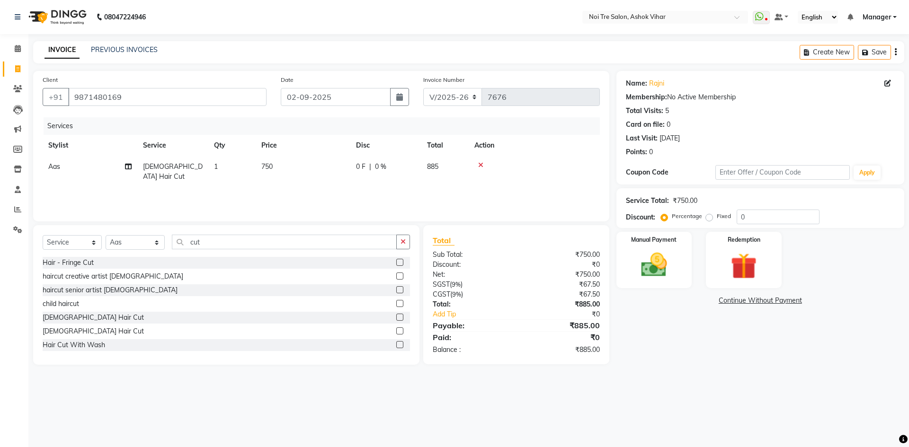
click at [304, 162] on td "750" at bounding box center [303, 171] width 95 height 31
select select "28257"
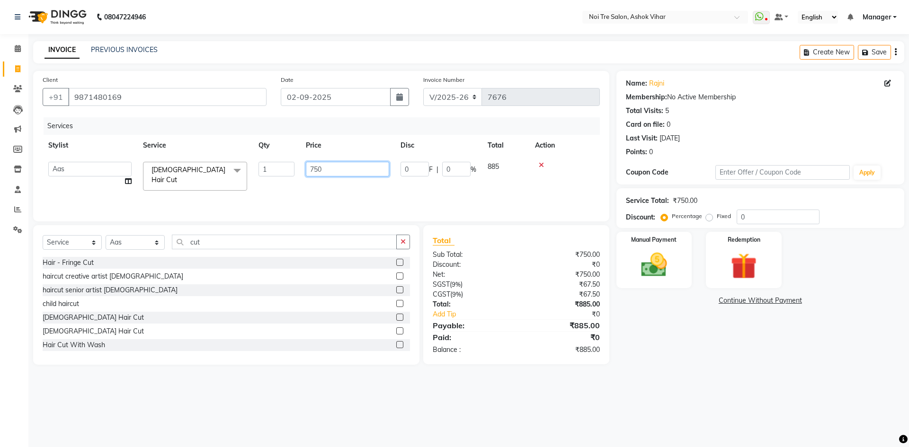
drag, startPoint x: 305, startPoint y: 162, endPoint x: 330, endPoint y: 168, distance: 24.8
click at [330, 168] on input "750" at bounding box center [347, 169] width 83 height 15
type input "763"
drag, startPoint x: 338, startPoint y: 185, endPoint x: 372, endPoint y: 190, distance: 34.6
click at [340, 185] on div "Services Stylist Service Qty Price Disc Total Action [PERSON_NAME] Aas Admin [P…" at bounding box center [321, 164] width 557 height 95
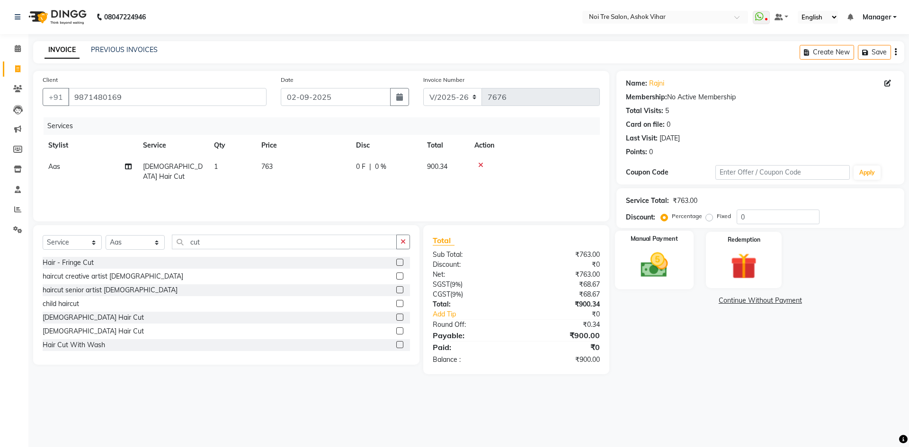
drag, startPoint x: 654, startPoint y: 265, endPoint x: 667, endPoint y: 274, distance: 15.6
click at [654, 265] on img at bounding box center [654, 265] width 44 height 31
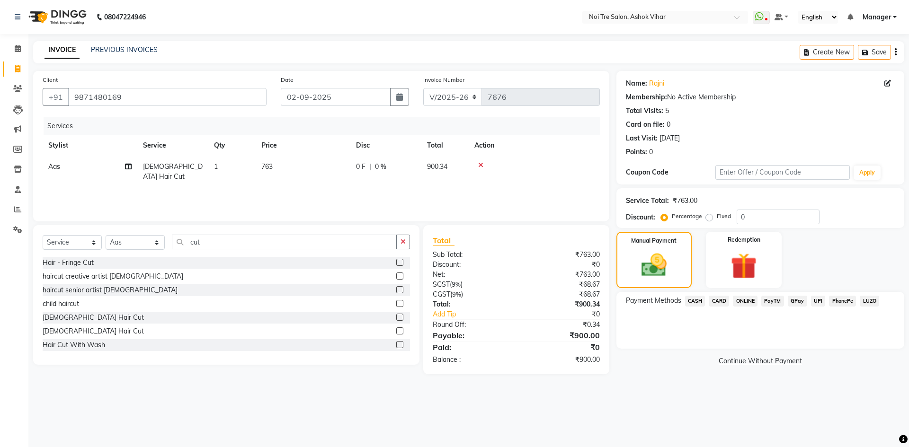
click at [699, 297] on span "CASH" at bounding box center [695, 301] width 20 height 11
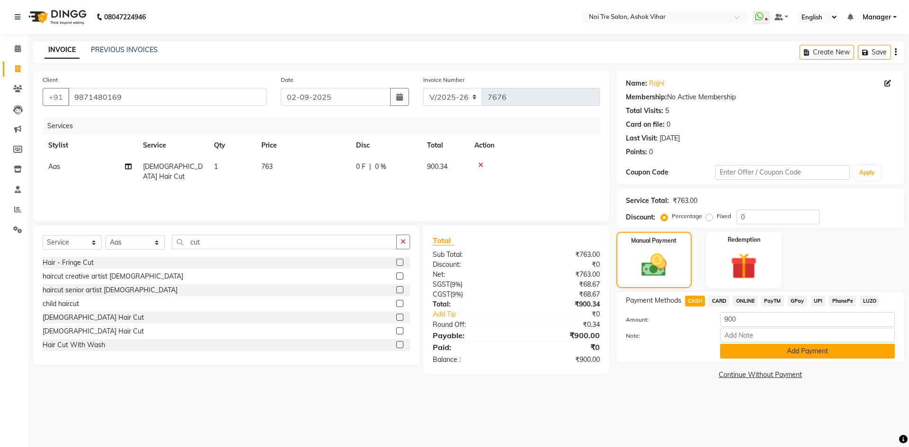
click at [732, 347] on button "Add Payment" at bounding box center [807, 351] width 175 height 15
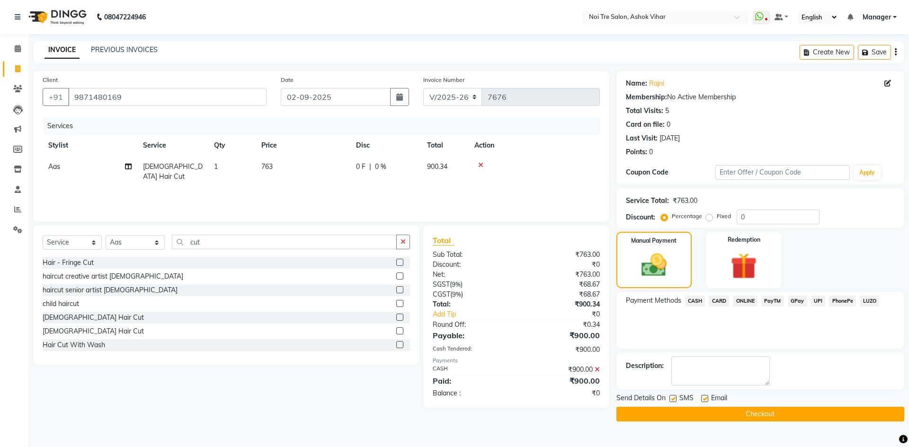
click at [745, 415] on button "Checkout" at bounding box center [760, 414] width 288 height 15
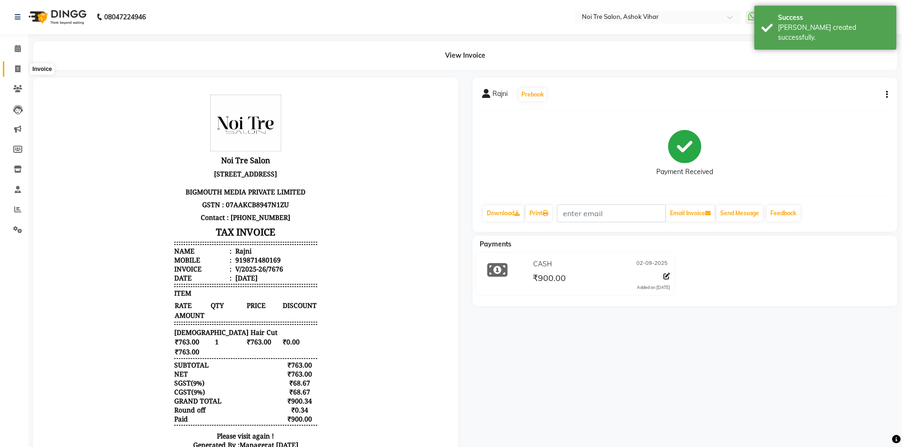
click at [20, 67] on icon at bounding box center [17, 68] width 5 height 7
select select "4726"
select select "service"
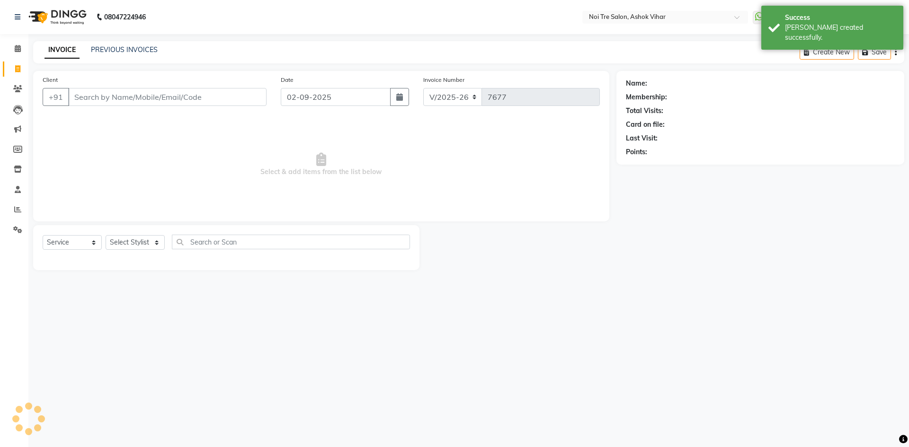
click at [124, 98] on input "Client" at bounding box center [167, 97] width 198 height 18
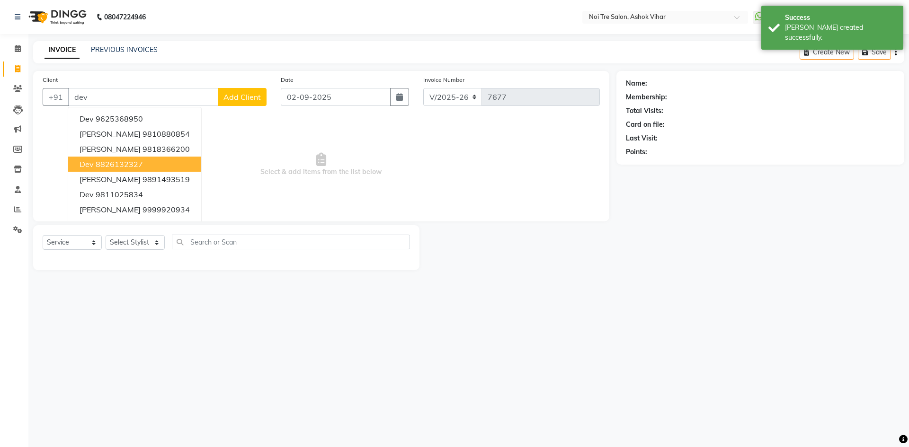
click at [129, 165] on ngb-highlight "8826132327" at bounding box center [119, 164] width 47 height 9
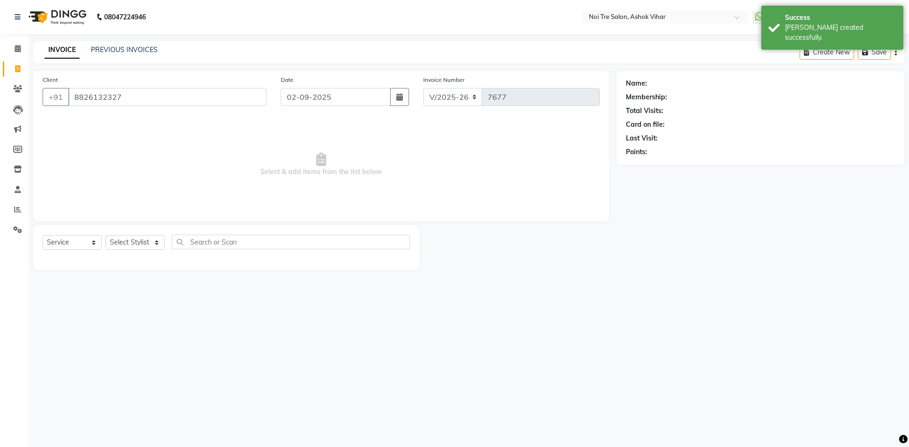
type input "8826132327"
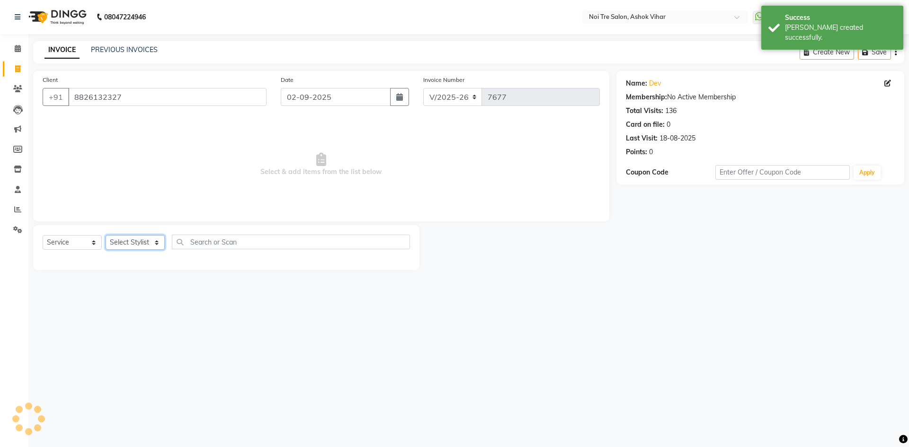
click at [157, 242] on select "Select Stylist [PERSON_NAME] Aas Admin [PERSON_NAME] [PERSON_NAME] [PERSON_NAME…" at bounding box center [135, 242] width 59 height 15
select select "28263"
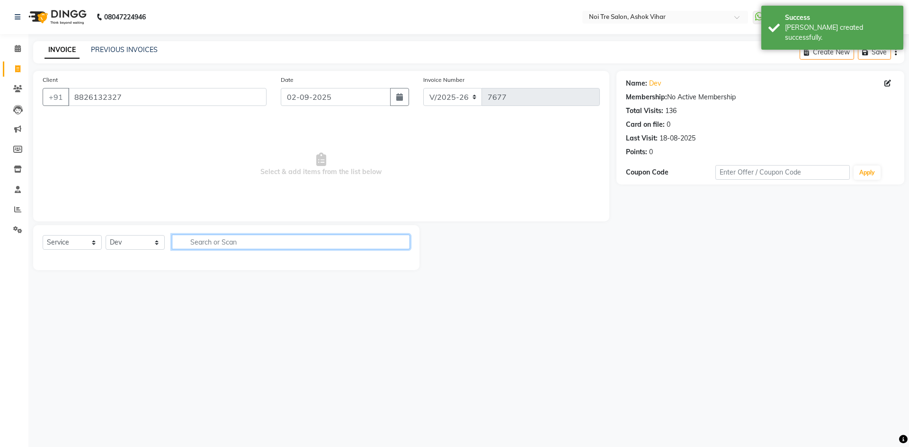
click at [194, 242] on input "text" at bounding box center [291, 242] width 238 height 15
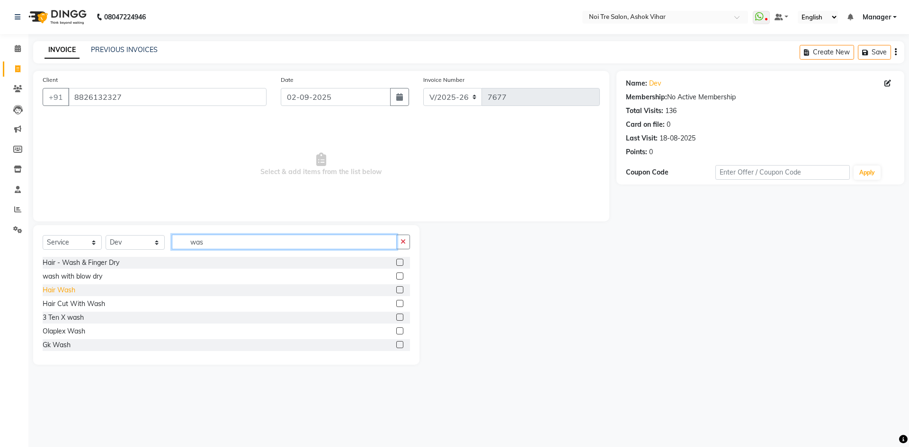
type input "was"
click at [63, 286] on div "Hair Wash" at bounding box center [59, 290] width 33 height 10
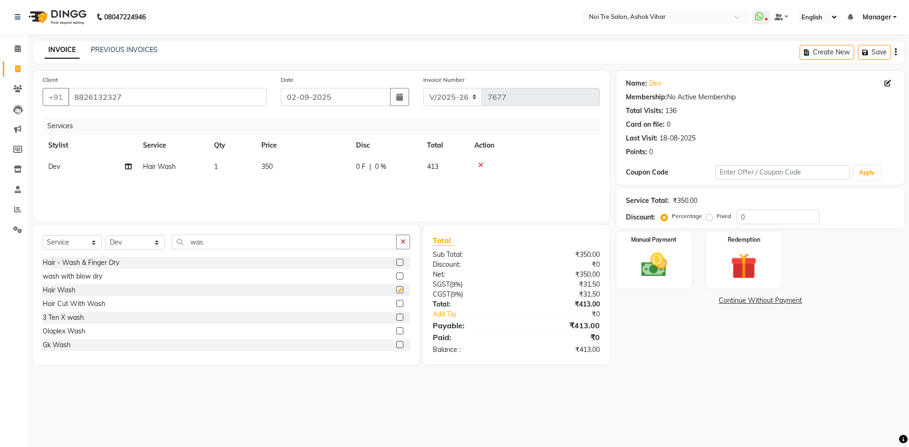
checkbox input "false"
click at [233, 229] on div "Select Service Product Membership Package Voucher Prepaid Gift Card Select Styl…" at bounding box center [226, 295] width 386 height 140
click at [224, 243] on input "was" at bounding box center [284, 242] width 225 height 15
type input "w"
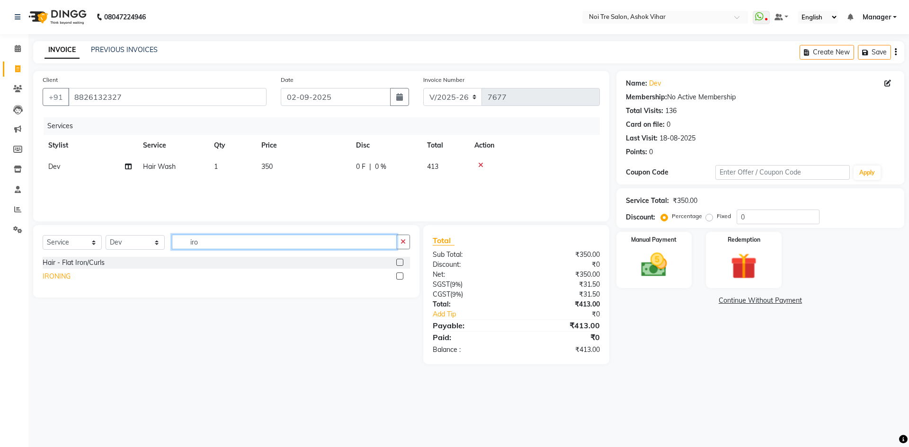
type input "iro"
click at [55, 274] on div "IRONING" at bounding box center [57, 277] width 28 height 10
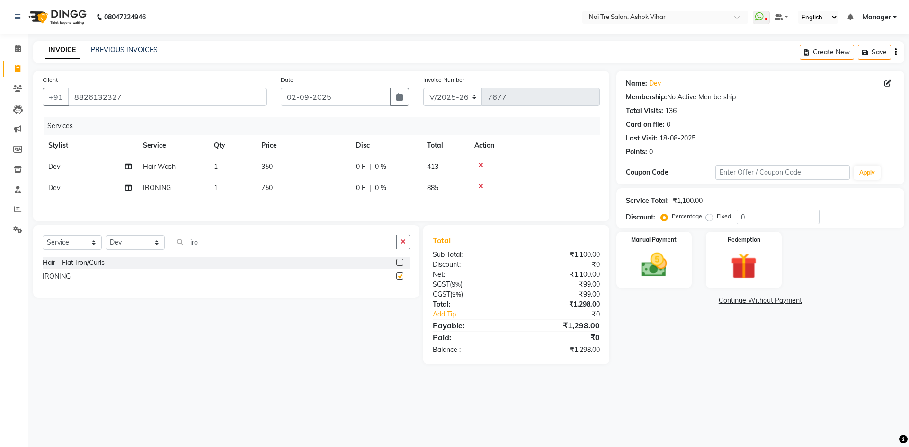
checkbox input "false"
drag, startPoint x: 290, startPoint y: 191, endPoint x: 302, endPoint y: 189, distance: 11.5
click at [291, 191] on td "750" at bounding box center [303, 188] width 95 height 21
select select "28263"
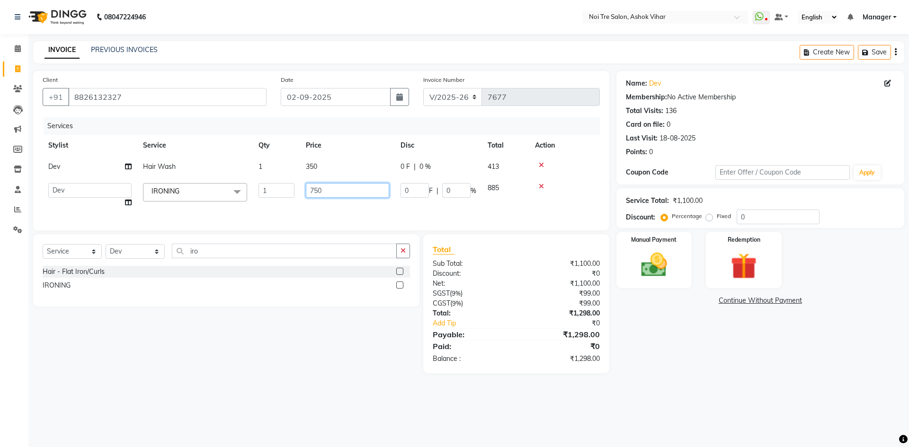
click at [339, 187] on input "750" at bounding box center [347, 190] width 83 height 15
type input "7"
type input "655"
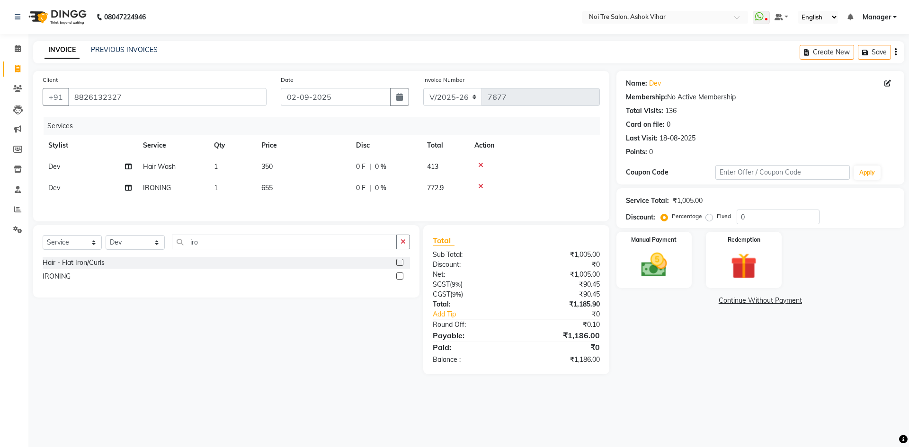
click at [339, 201] on div "Services Stylist Service Qty Price Disc Total Action Dev Hair Wash 1 350 0 F | …" at bounding box center [321, 164] width 557 height 95
click at [307, 166] on td "350" at bounding box center [303, 166] width 95 height 21
select select "28263"
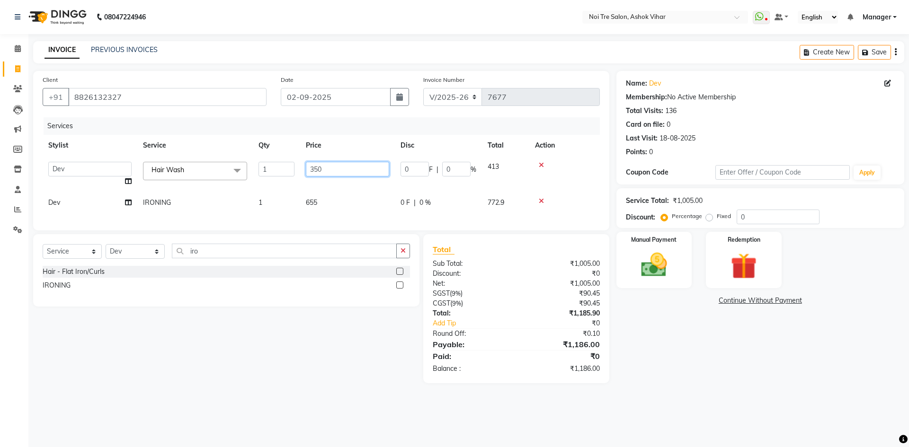
click at [333, 166] on input "350" at bounding box center [347, 169] width 83 height 15
type input "339"
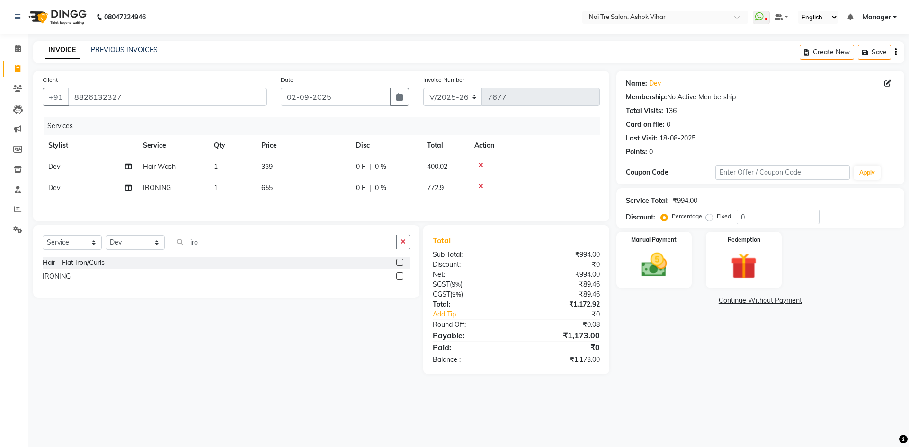
click at [342, 191] on tbody "Dev Hair Wash 1 339 0 F | 0 % 400.02 Dev IRONING 1 655 0 F | 0 % 772.9" at bounding box center [321, 177] width 557 height 43
click at [294, 197] on td "655" at bounding box center [303, 188] width 95 height 21
select select "28263"
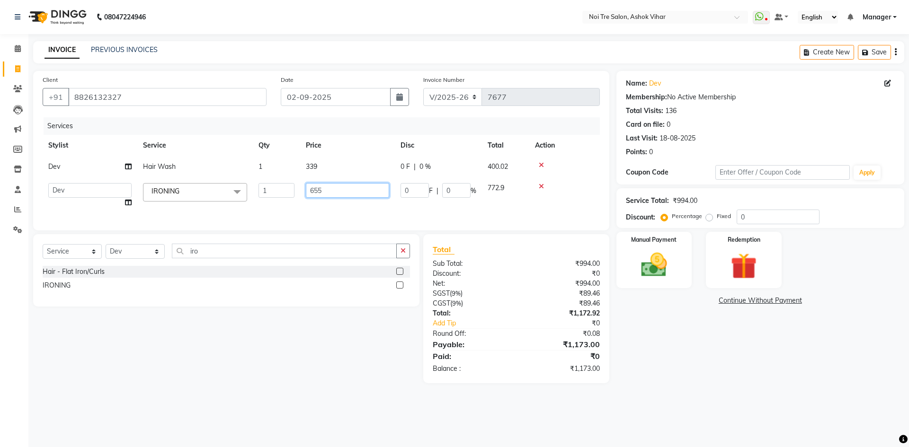
click at [323, 190] on input "655" at bounding box center [347, 190] width 83 height 15
type input "636"
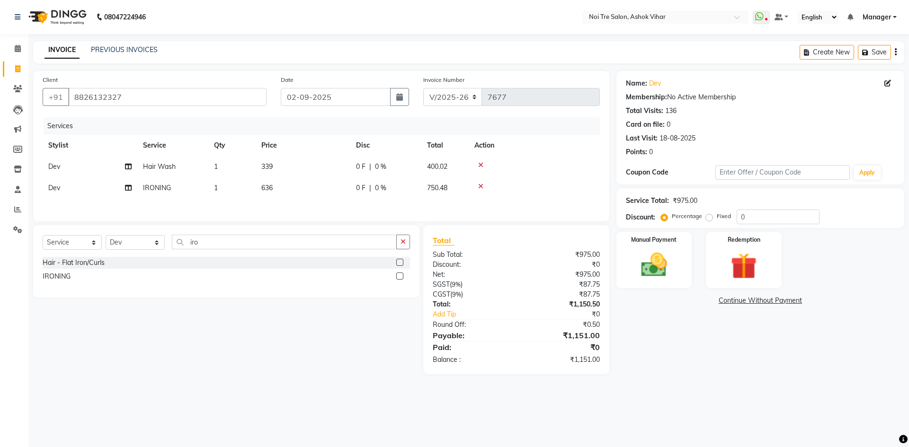
click at [340, 206] on div "Services Stylist Service Qty Price Disc Total Action Dev Hair Wash 1 339 0 F | …" at bounding box center [321, 164] width 557 height 95
click at [717, 218] on label "Fixed" at bounding box center [724, 216] width 14 height 9
click at [708, 218] on input "Fixed" at bounding box center [711, 216] width 7 height 7
radio input "true"
click at [758, 217] on input "0" at bounding box center [778, 217] width 83 height 15
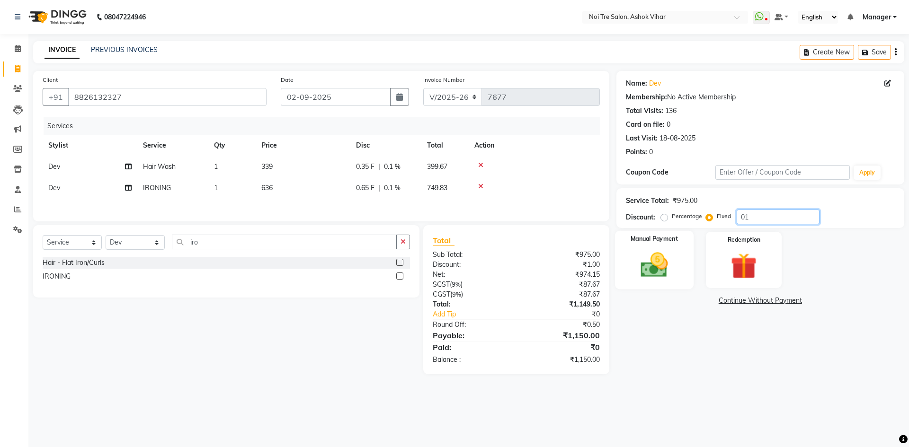
type input "01"
click at [667, 273] on img at bounding box center [654, 265] width 44 height 31
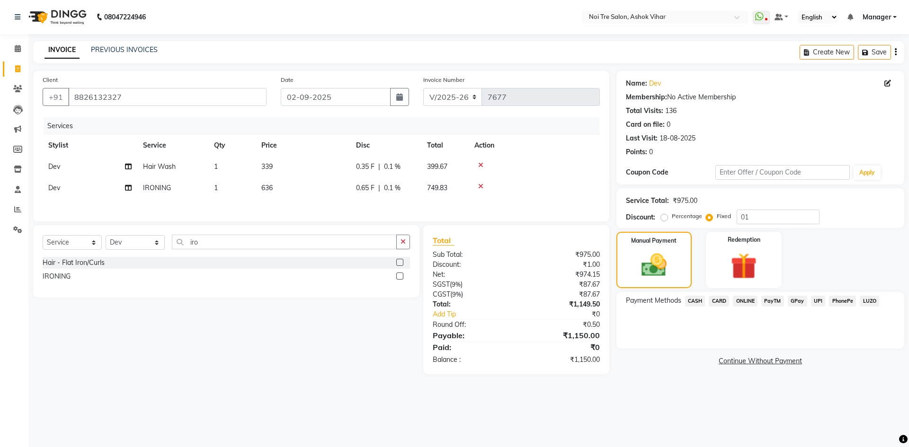
click at [695, 303] on span "CASH" at bounding box center [695, 301] width 20 height 11
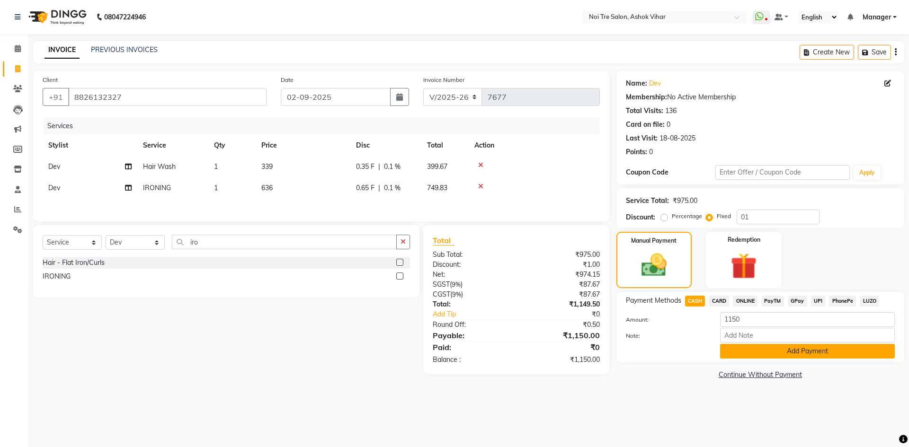
click at [793, 347] on button "Add Payment" at bounding box center [807, 351] width 175 height 15
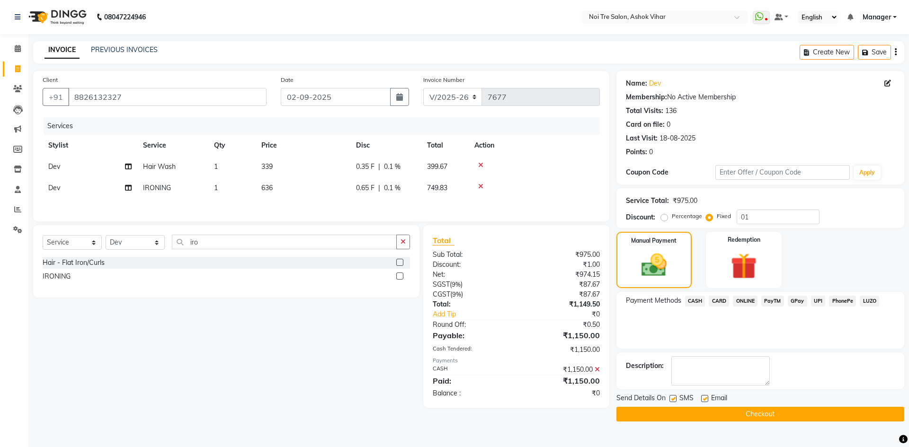
click at [762, 416] on button "Checkout" at bounding box center [760, 414] width 288 height 15
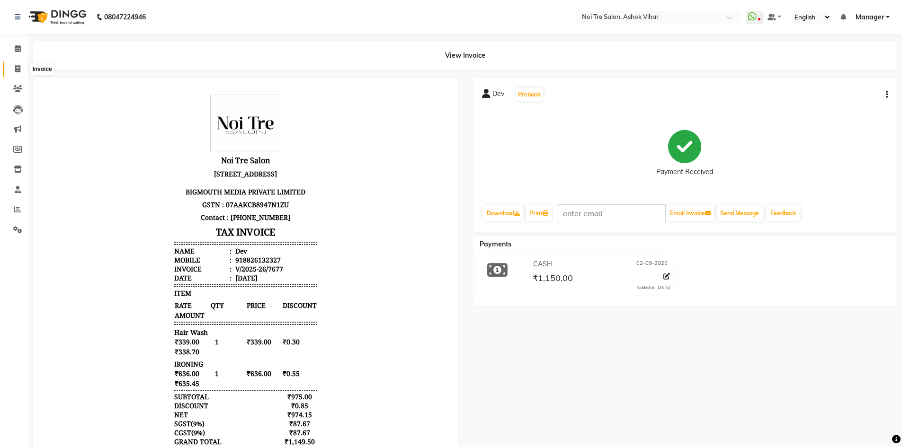
click at [17, 71] on icon at bounding box center [17, 68] width 5 height 7
select select "service"
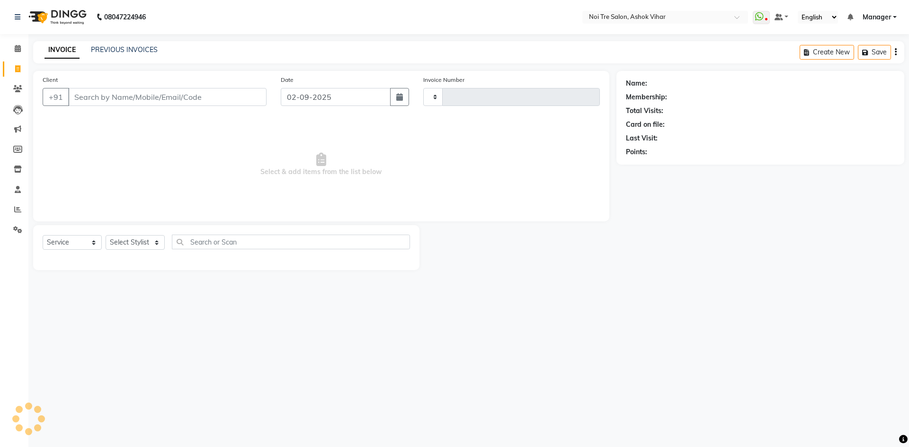
type input "7678"
select select "4726"
click at [130, 98] on input "Client" at bounding box center [167, 97] width 198 height 18
click at [160, 98] on input "Client" at bounding box center [167, 97] width 198 height 18
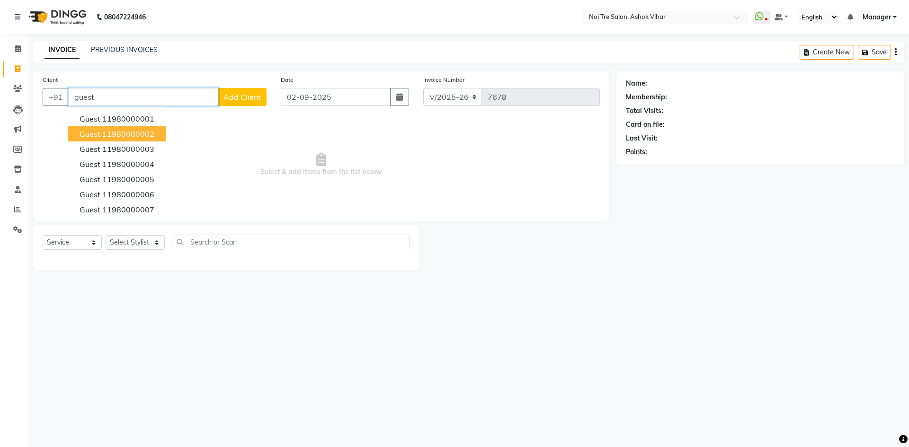
drag, startPoint x: 156, startPoint y: 129, endPoint x: 154, endPoint y: 151, distance: 22.3
click at [153, 132] on ngb-highlight "11980000002" at bounding box center [128, 133] width 52 height 9
type input "11980000002"
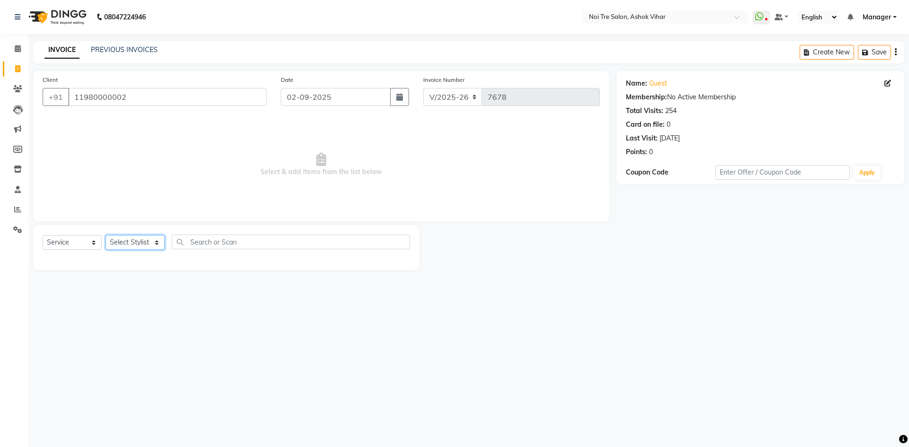
click at [159, 242] on select "Select Stylist [PERSON_NAME] Aas Admin [PERSON_NAME] [PERSON_NAME] [PERSON_NAME…" at bounding box center [135, 242] width 59 height 15
select select "28268"
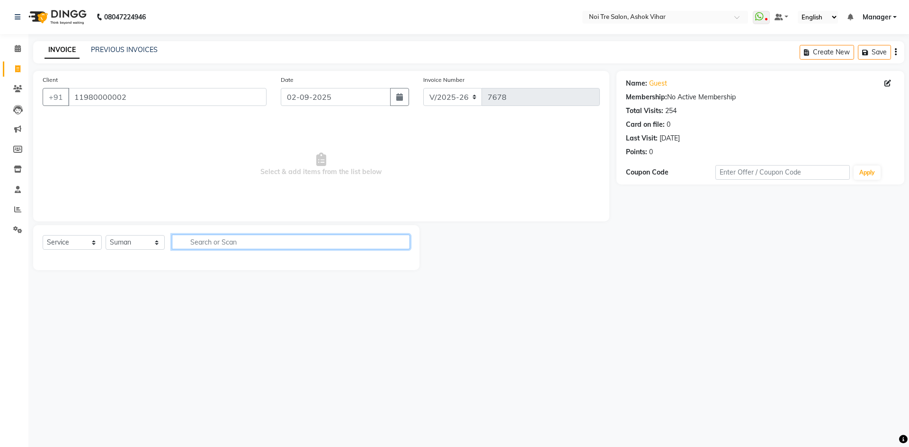
click at [210, 241] on input "text" at bounding box center [291, 242] width 238 height 15
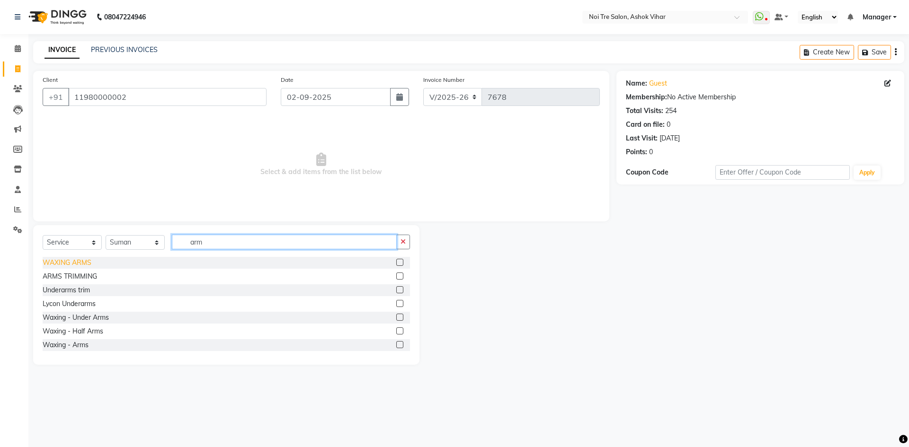
type input "arm"
click at [80, 260] on div "WAXING ARMS" at bounding box center [67, 263] width 49 height 10
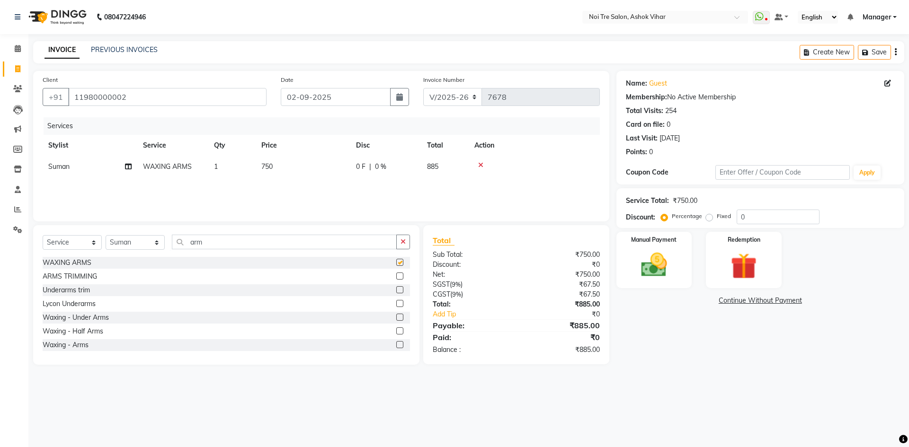
checkbox input "false"
click at [238, 241] on input "arm" at bounding box center [284, 242] width 225 height 15
type input "a"
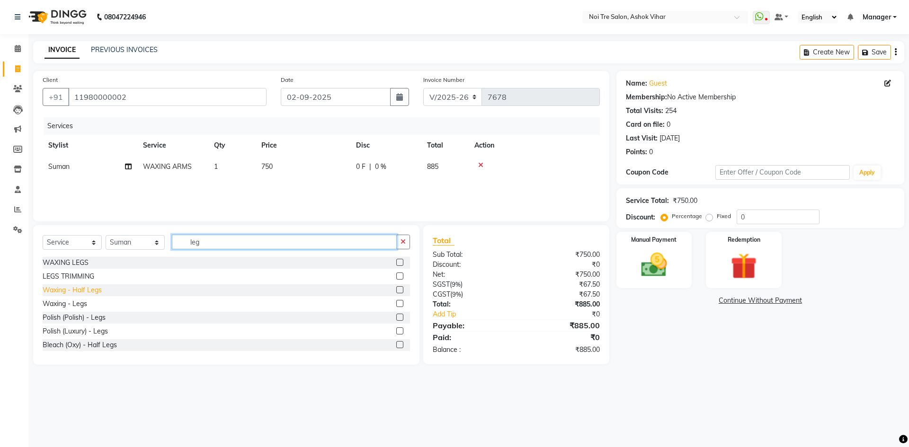
type input "leg"
click at [92, 293] on div "Waxing - Half Legs" at bounding box center [72, 290] width 59 height 10
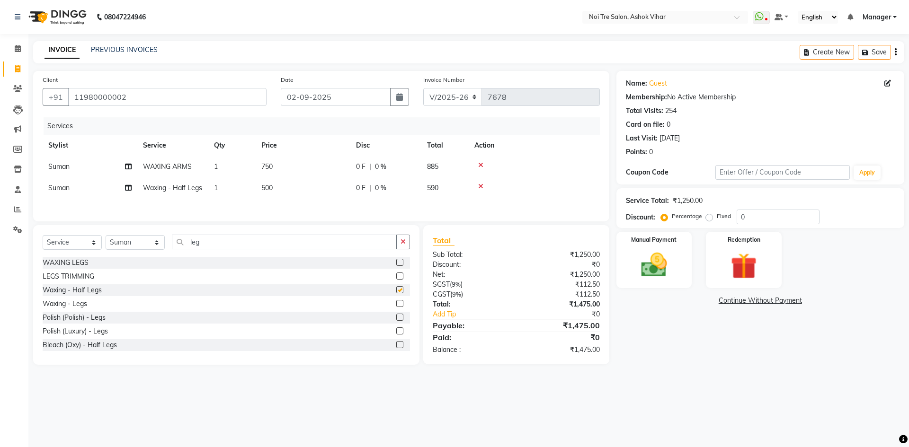
checkbox input "false"
drag, startPoint x: 283, startPoint y: 176, endPoint x: 291, endPoint y: 192, distance: 17.8
click at [285, 183] on tbody "Suman WAXING ARMS 1 750 0 F | 0 % 885 Suman Waxing - Half Legs 1 500 0 F | 0 % …" at bounding box center [321, 177] width 557 height 43
click at [297, 189] on td "500" at bounding box center [303, 188] width 95 height 21
select select "28268"
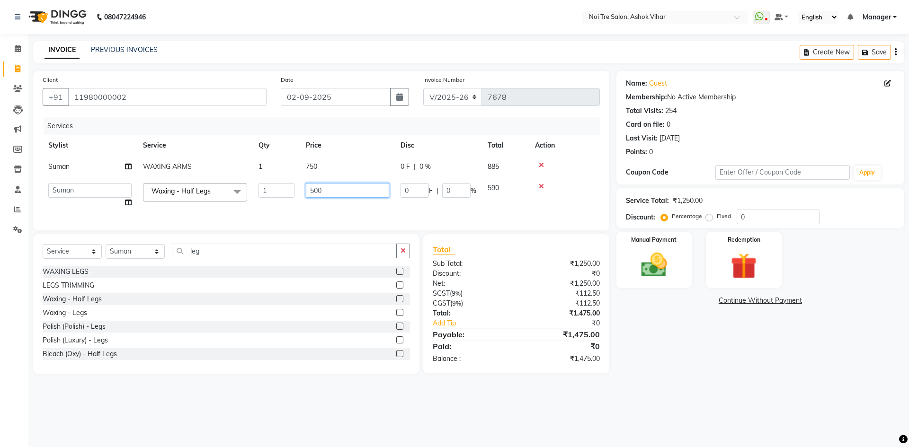
drag, startPoint x: 331, startPoint y: 190, endPoint x: 294, endPoint y: 190, distance: 36.9
click at [294, 190] on tr "[PERSON_NAME] Aas Admin [PERSON_NAME] [PERSON_NAME] [PERSON_NAME] [PERSON_NAME]…" at bounding box center [321, 196] width 557 height 36
type input "650"
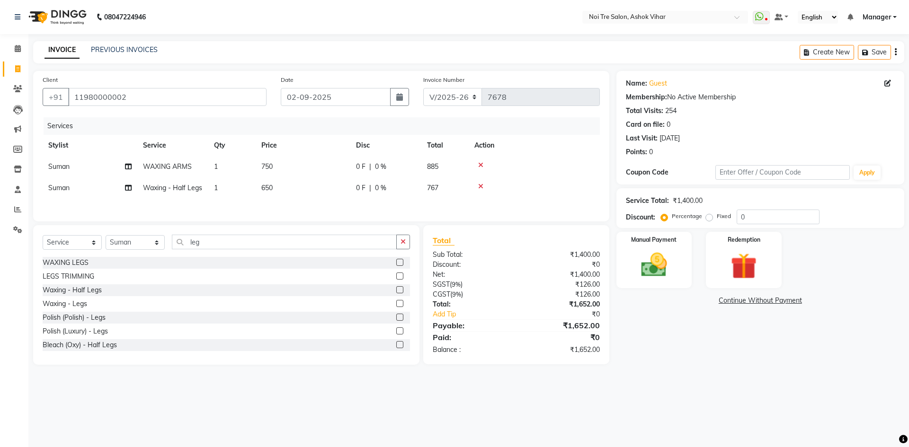
click at [275, 209] on div "Services Stylist Service Qty Price Disc Total Action Suman WAXING ARMS 1 750 0 …" at bounding box center [321, 164] width 557 height 95
click at [204, 246] on input "leg" at bounding box center [284, 242] width 225 height 15
click at [206, 245] on input "leg" at bounding box center [284, 242] width 225 height 15
type input "l"
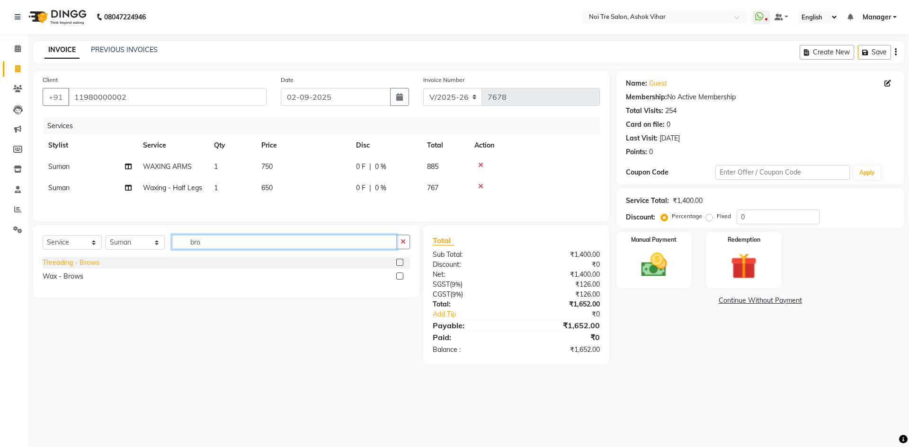
type input "bro"
click at [84, 261] on div "Threading - Brows" at bounding box center [71, 263] width 57 height 10
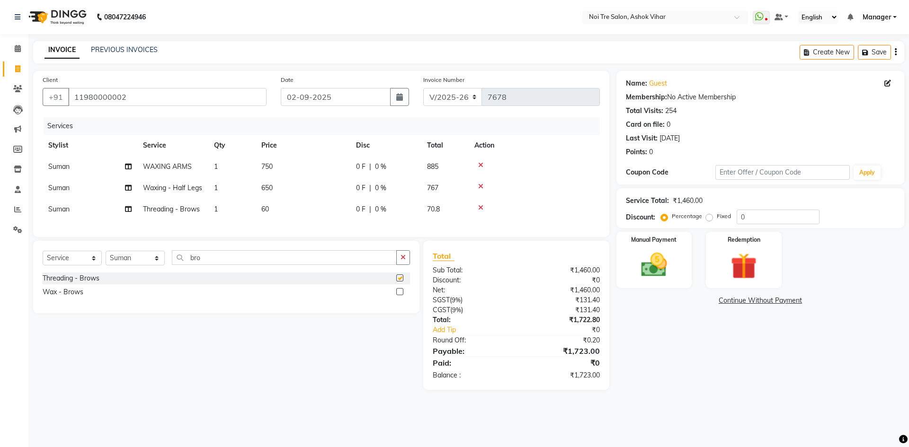
checkbox input "false"
drag, startPoint x: 481, startPoint y: 209, endPoint x: 494, endPoint y: 193, distance: 21.2
click at [481, 208] on icon at bounding box center [480, 208] width 5 height 7
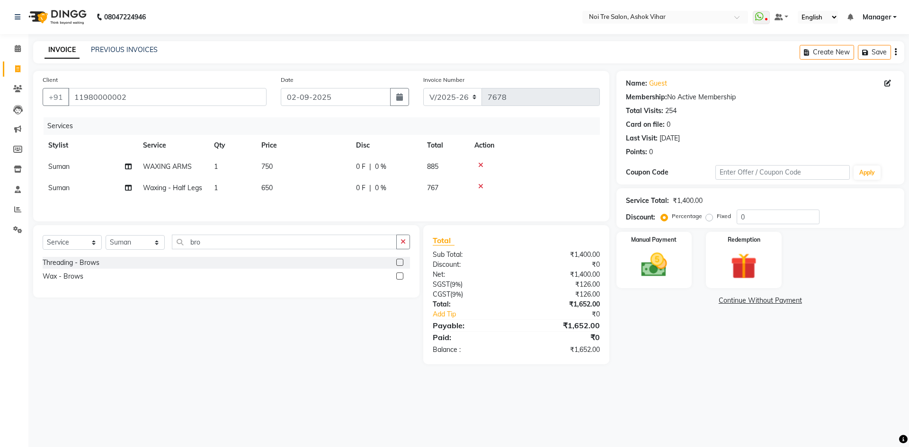
drag, startPoint x: 870, startPoint y: 51, endPoint x: 549, endPoint y: 49, distance: 321.5
click at [868, 51] on icon "button" at bounding box center [866, 52] width 9 height 7
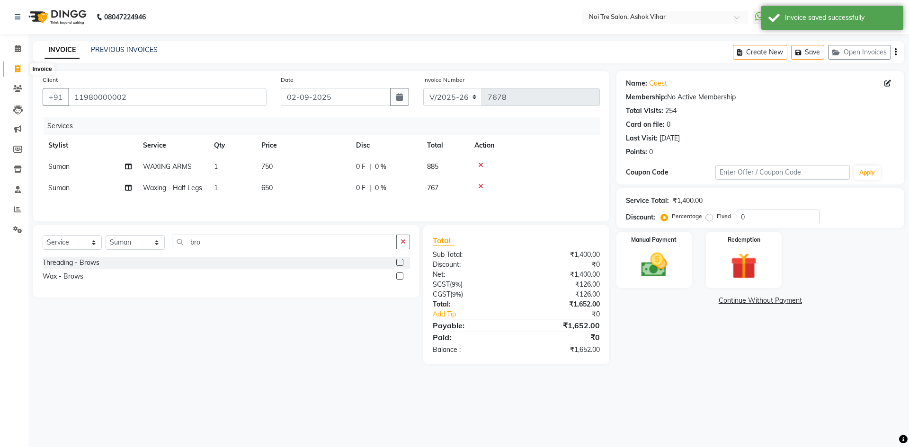
click at [17, 68] on icon at bounding box center [17, 68] width 5 height 7
select select "4726"
select select "service"
